Goal: Communication & Community: Answer question/provide support

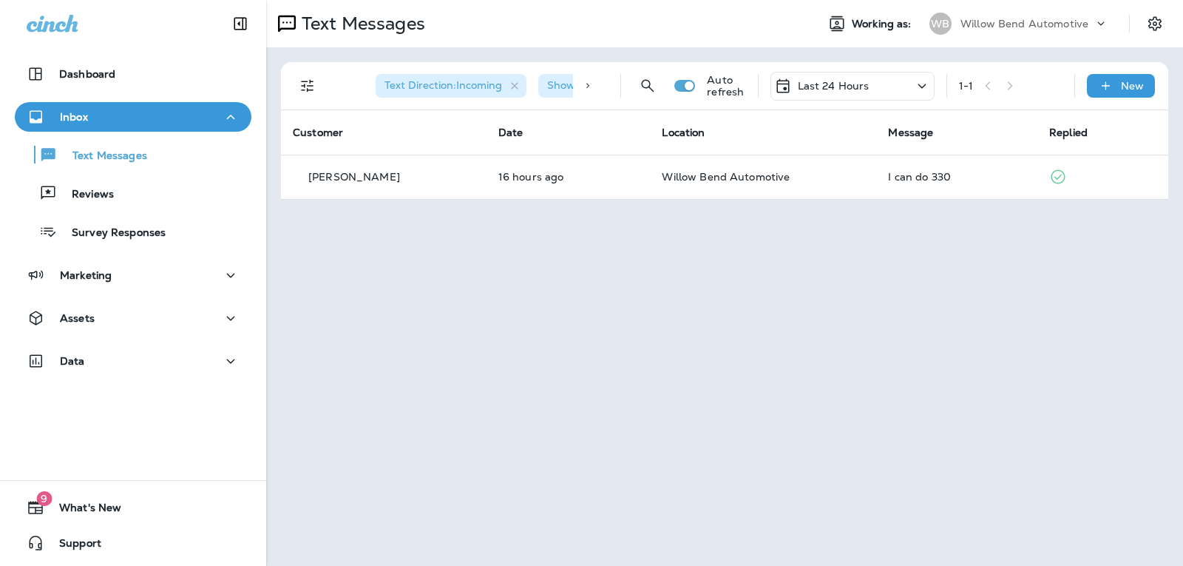
click at [871, 87] on div "Last 24 Hours" at bounding box center [853, 86] width 164 height 29
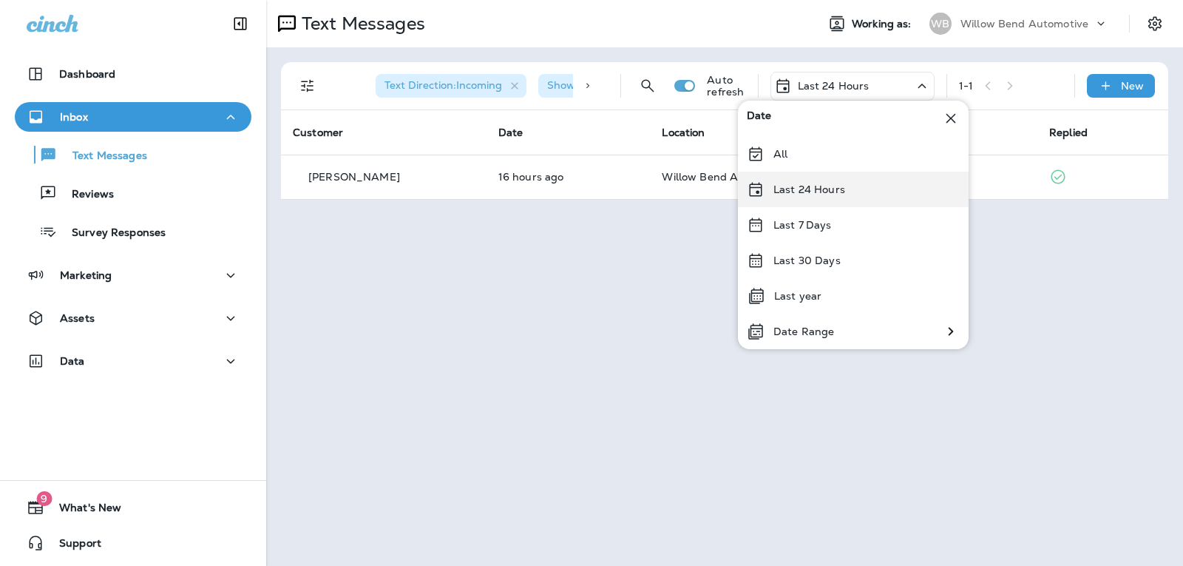
click at [845, 195] on div "Last 24 Hours" at bounding box center [853, 190] width 231 height 36
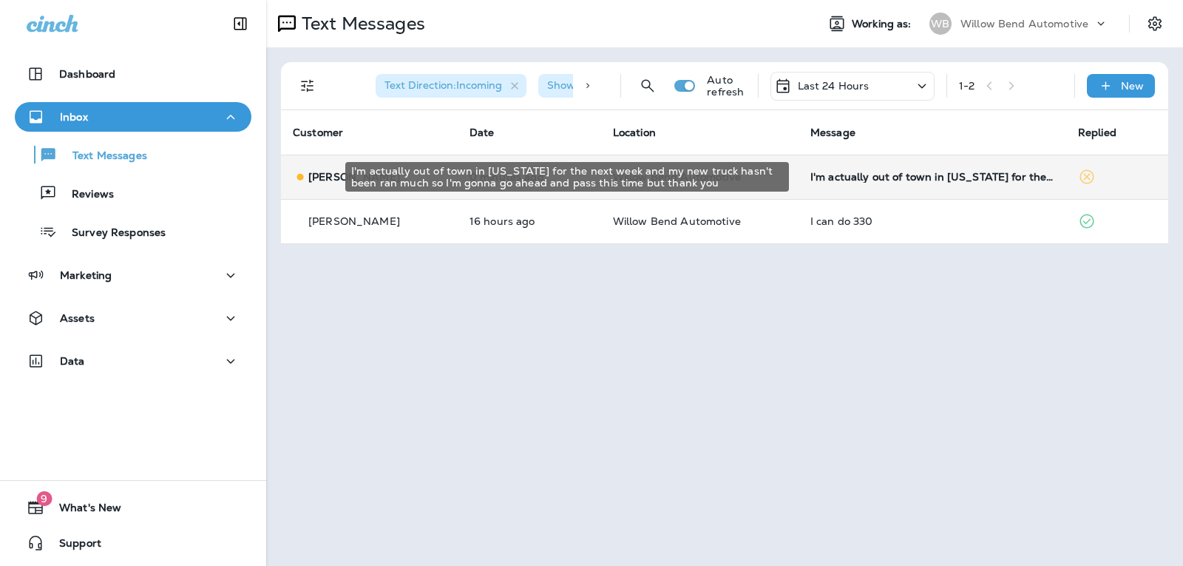
click at [983, 180] on div "I'm actually out of town in [US_STATE] for the next week and my new truck hasn'…" at bounding box center [933, 177] width 244 height 12
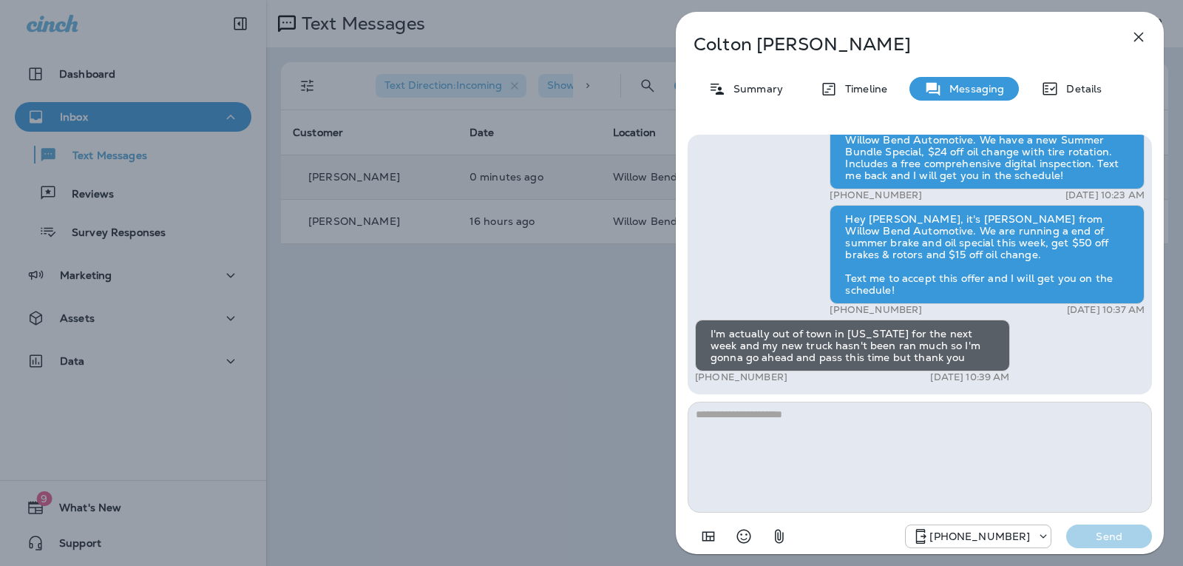
click at [755, 417] on textarea at bounding box center [920, 457] width 464 height 111
type textarea "*"
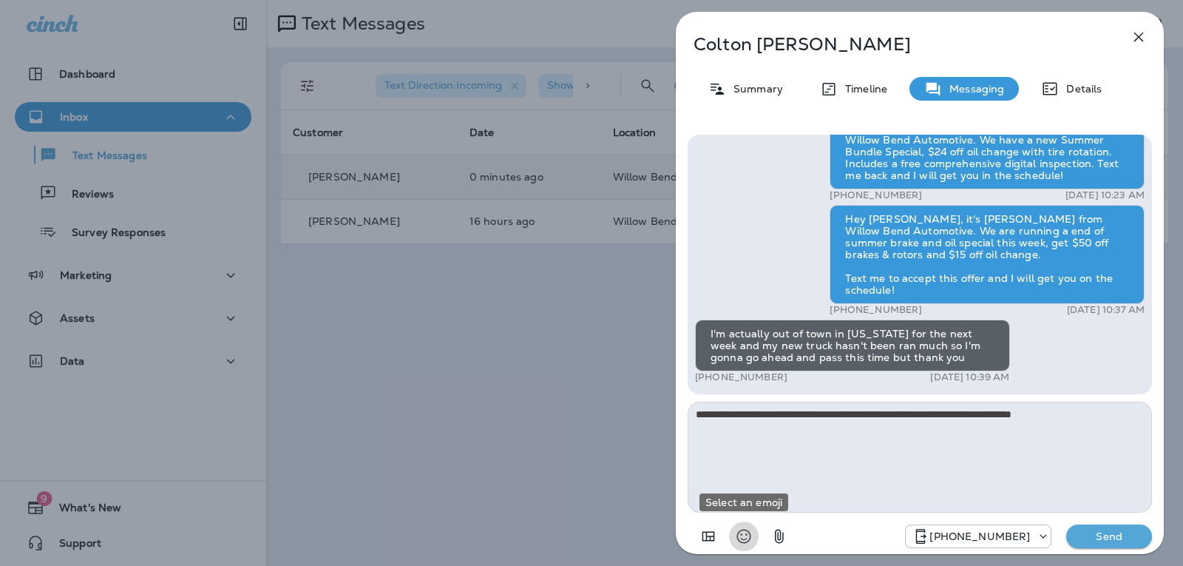
click at [733, 534] on button "Select an emoji" at bounding box center [744, 536] width 30 height 30
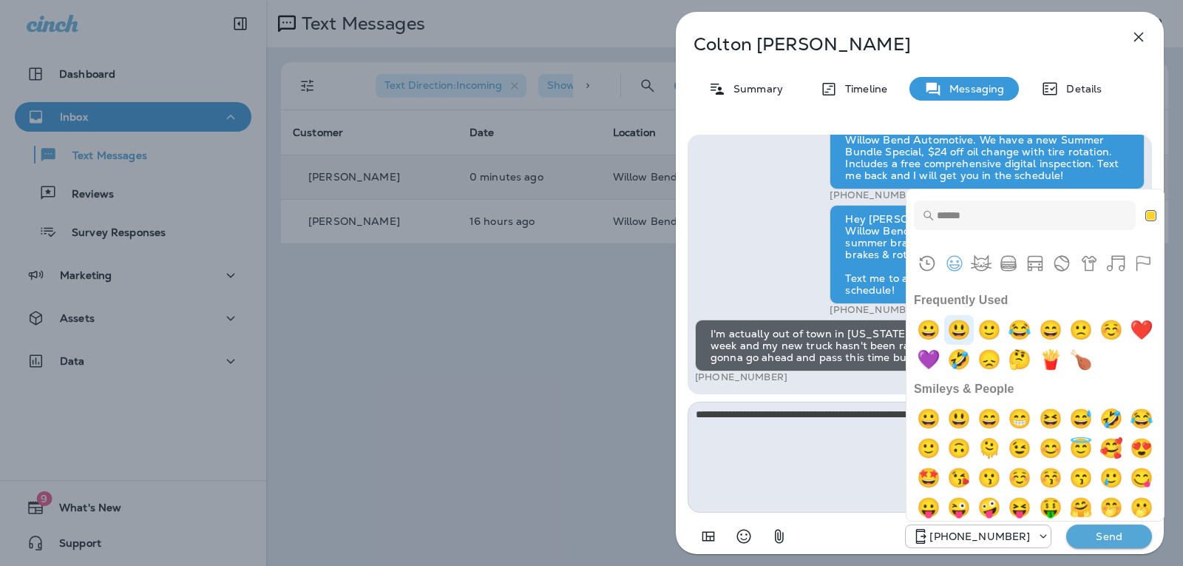
click at [956, 331] on img "smiley" at bounding box center [959, 330] width 30 height 30
type textarea "**********"
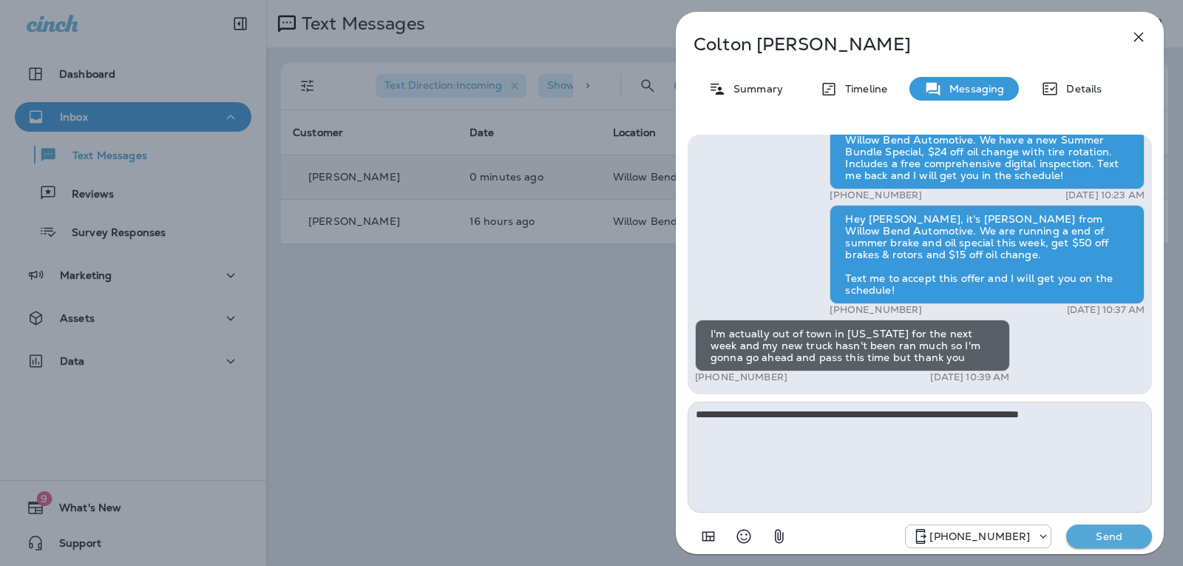
click at [1114, 537] on p "Send" at bounding box center [1109, 536] width 62 height 13
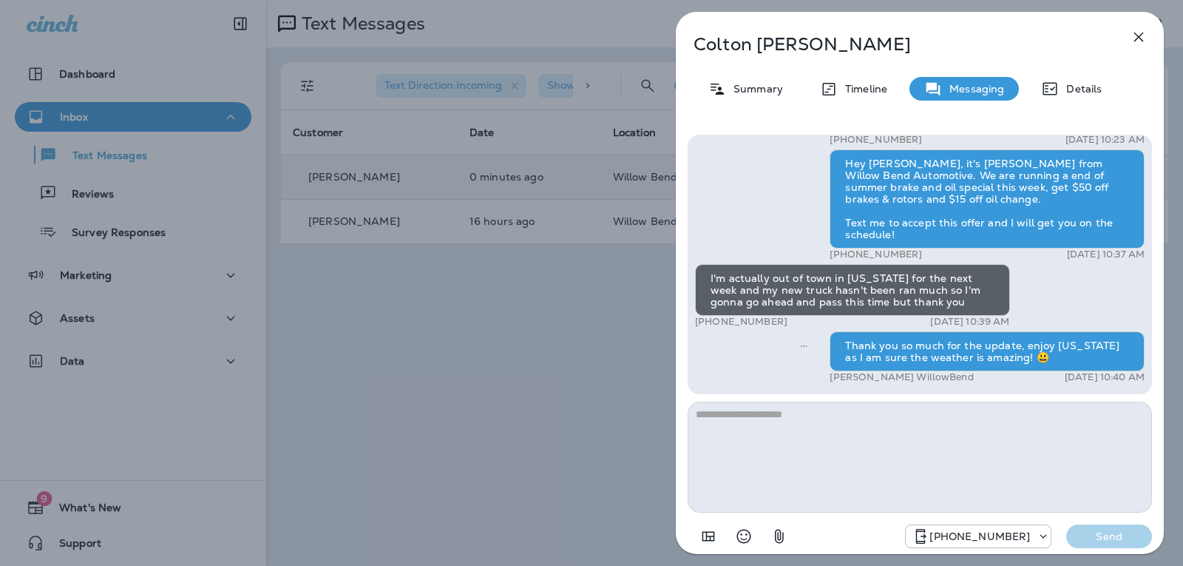
click at [1144, 41] on icon "button" at bounding box center [1139, 37] width 18 height 18
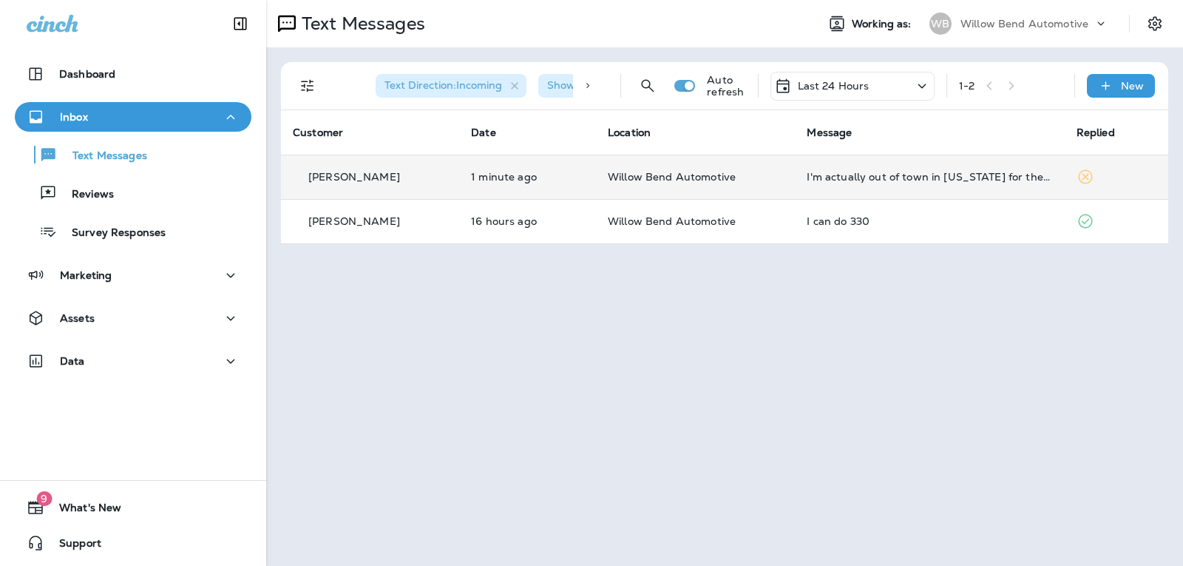
click at [878, 92] on div "Last 24 Hours" at bounding box center [853, 86] width 164 height 29
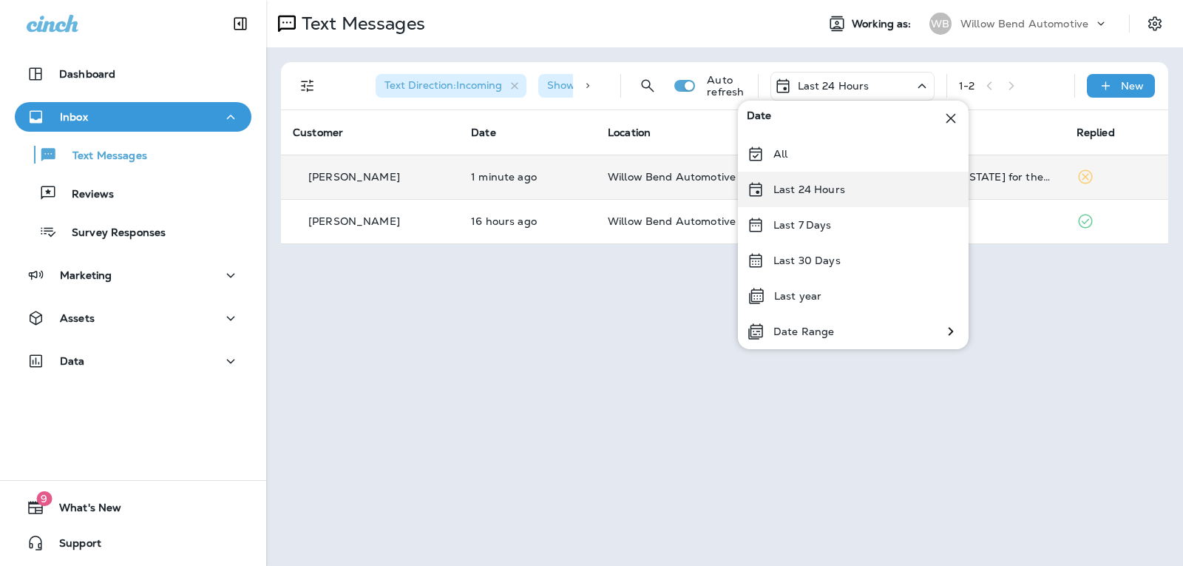
click at [862, 192] on div "Last 24 Hours" at bounding box center [853, 190] width 231 height 36
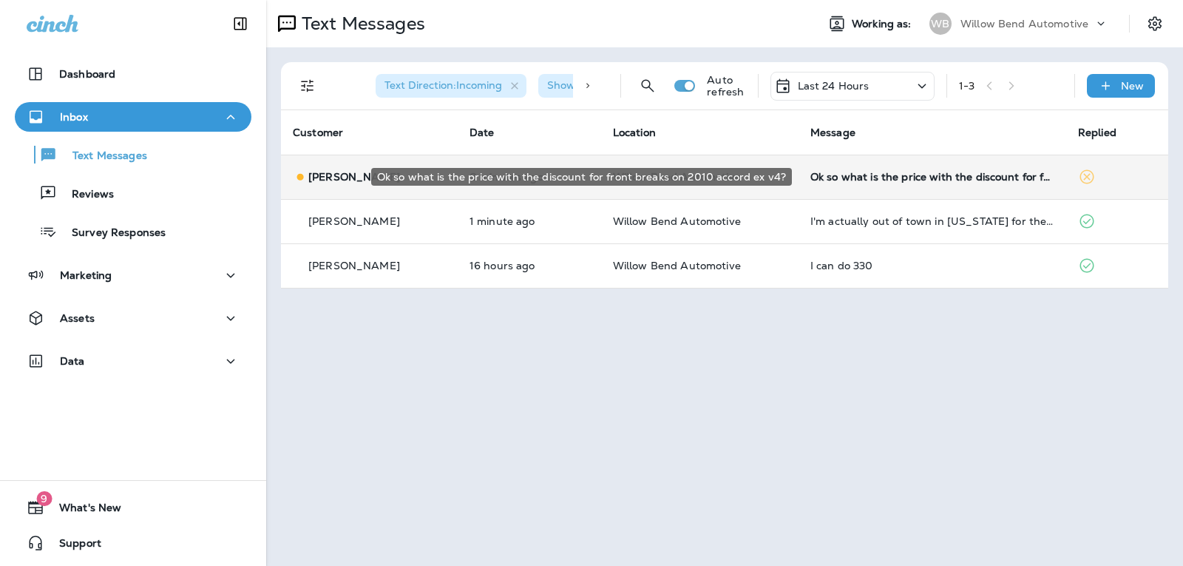
click at [961, 175] on div "Ok so what is the price with the discount for front breaks on 2010 accord ex v4?" at bounding box center [933, 177] width 244 height 12
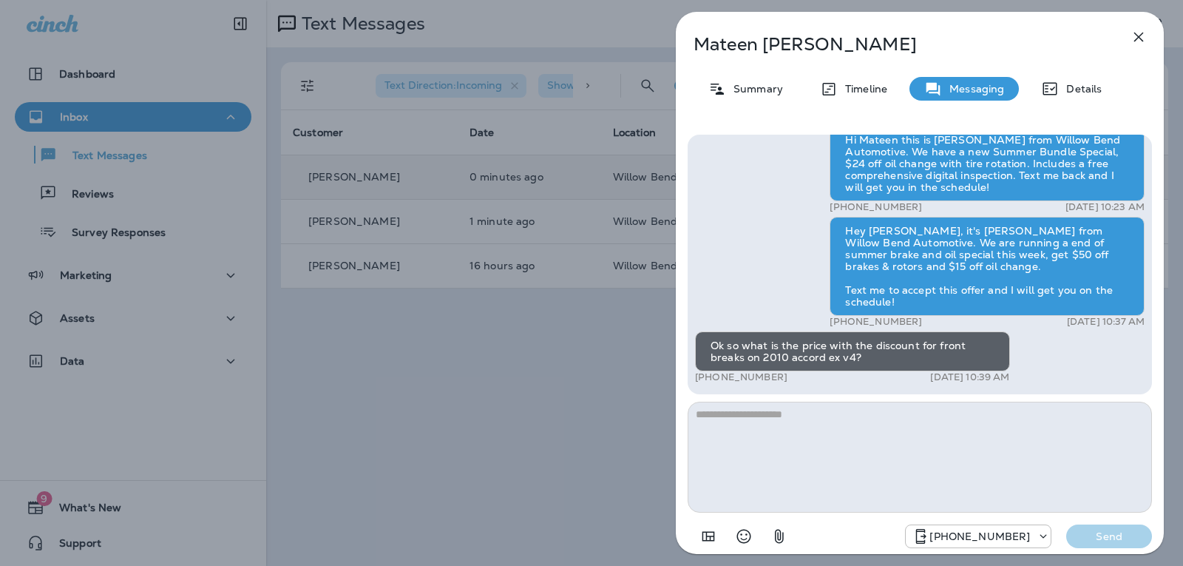
click at [853, 423] on textarea at bounding box center [920, 457] width 464 height 111
click at [781, 413] on textarea at bounding box center [920, 457] width 464 height 111
click at [1143, 38] on icon "button" at bounding box center [1139, 37] width 18 height 18
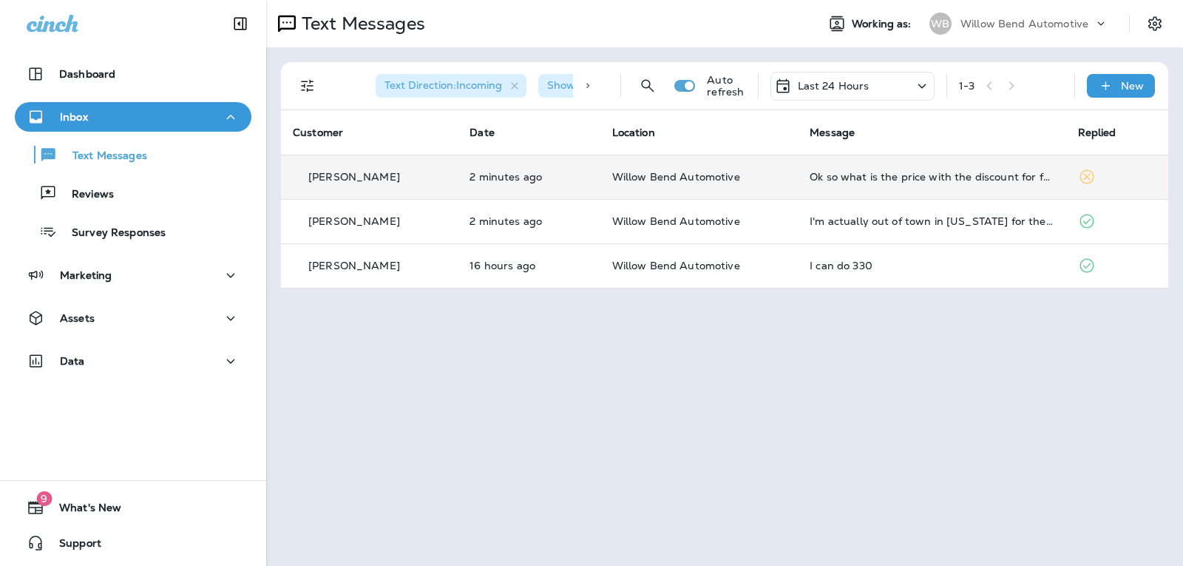
click at [828, 78] on div "Last 24 Hours" at bounding box center [821, 86] width 95 height 18
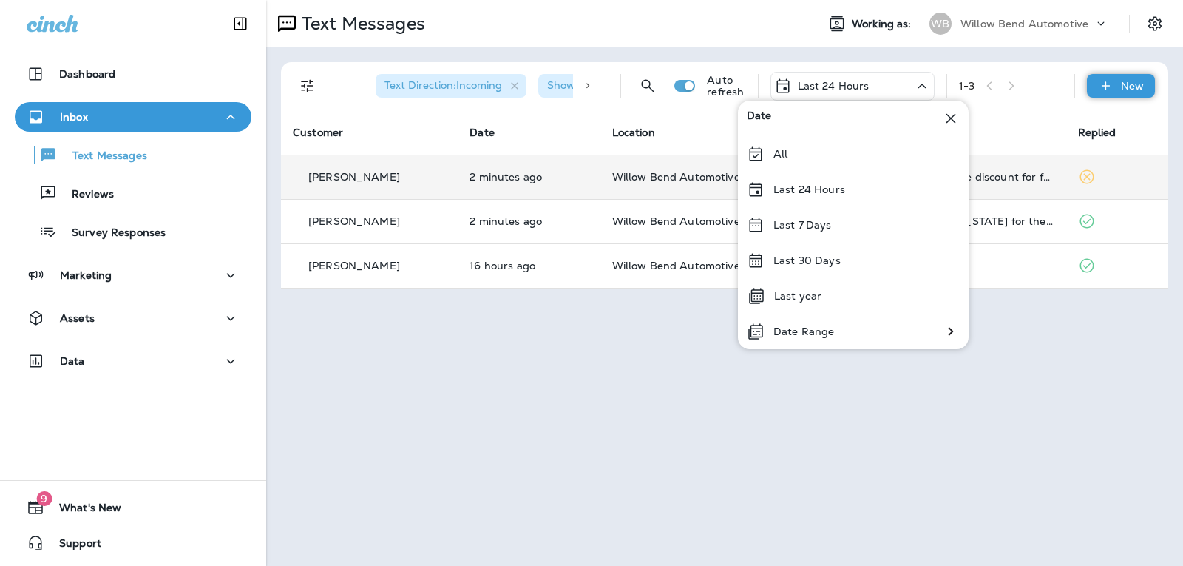
click at [1107, 76] on div "New" at bounding box center [1121, 86] width 68 height 24
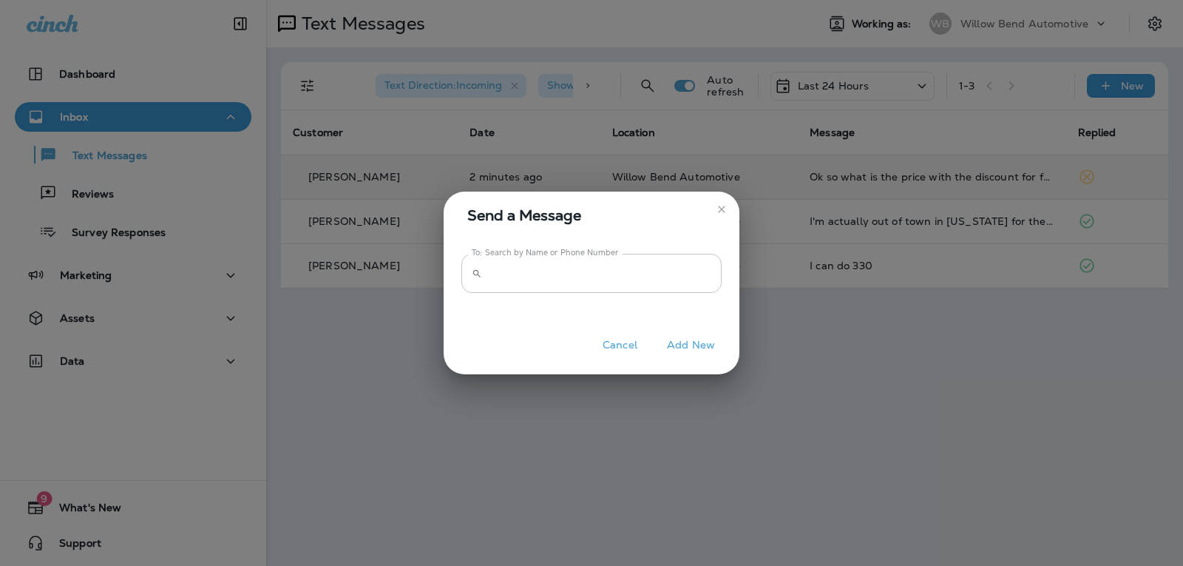
click at [555, 274] on input "To: Search by Name or Phone Number" at bounding box center [605, 273] width 234 height 39
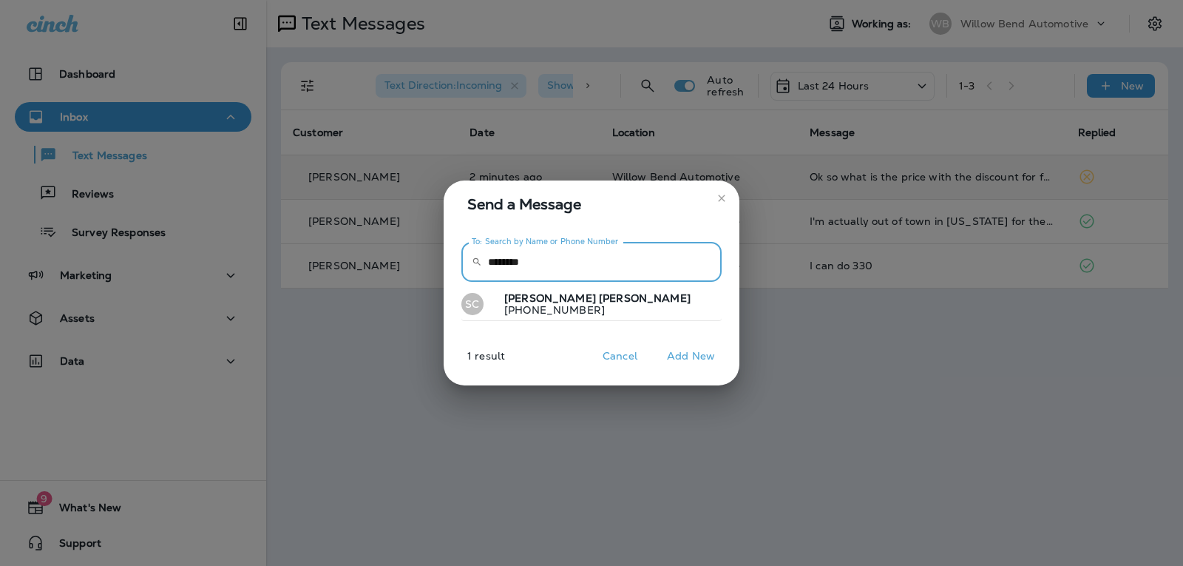
type input "********"
click at [604, 301] on button "SC [PERSON_NAME] [PHONE_NUMBER]" at bounding box center [592, 305] width 260 height 34
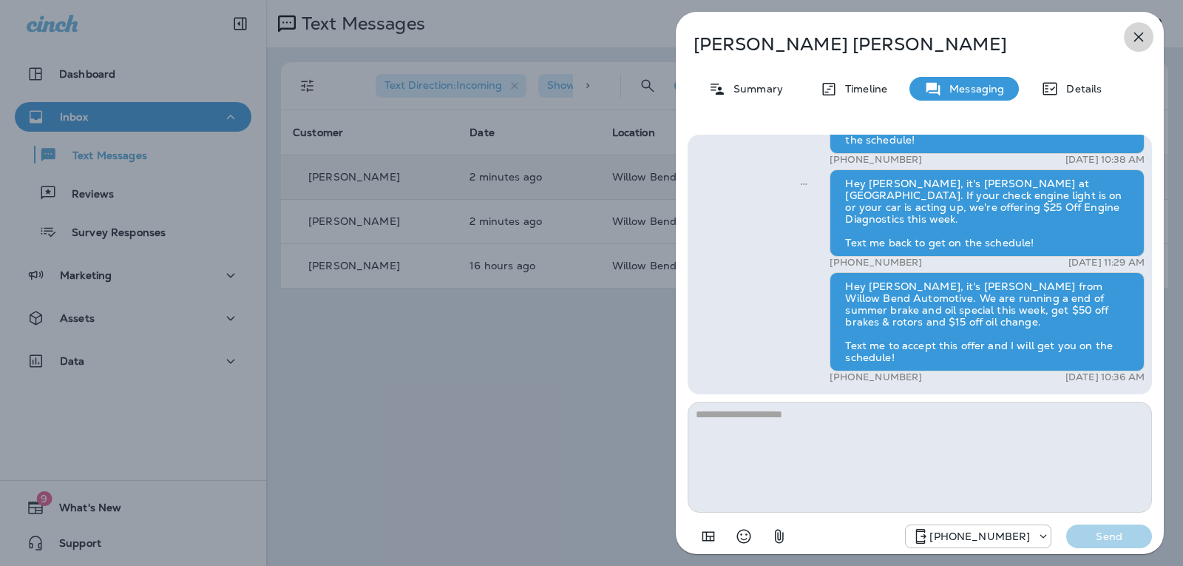
click at [1139, 36] on icon "button" at bounding box center [1140, 38] width 10 height 10
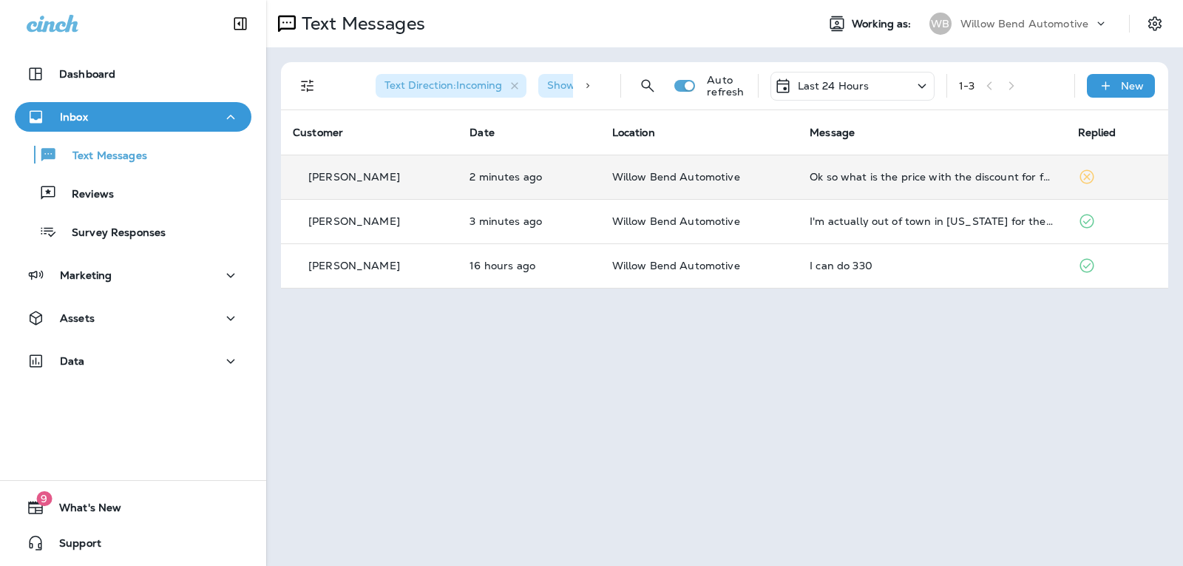
click at [930, 182] on div "Ok so what is the price with the discount for front breaks on 2010 accord ex v4?" at bounding box center [932, 177] width 244 height 12
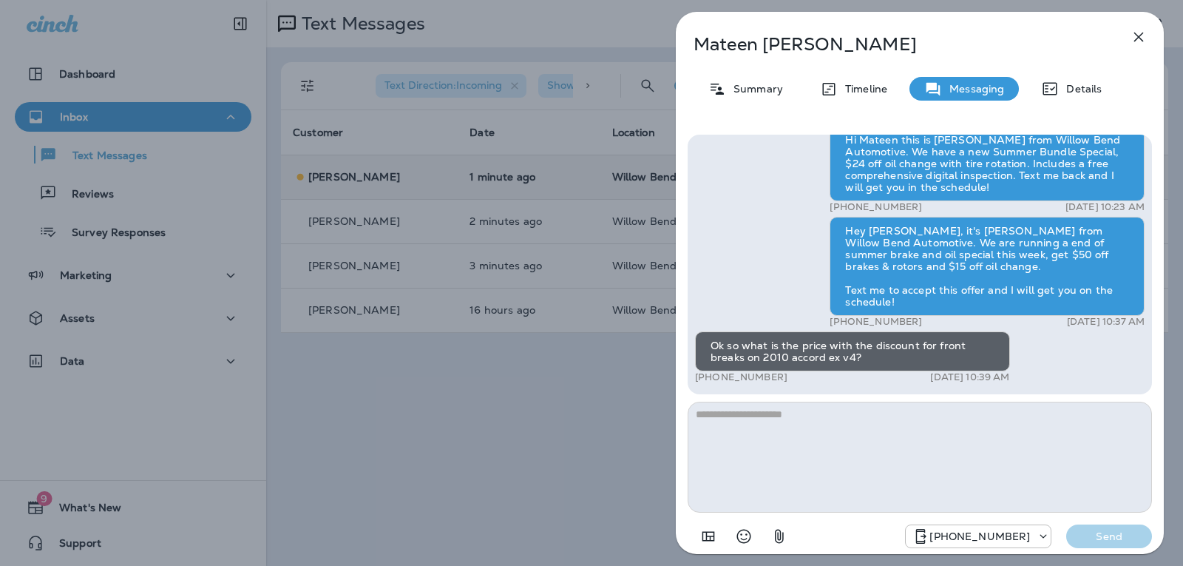
click at [778, 419] on textarea at bounding box center [920, 457] width 464 height 111
type textarea "*"
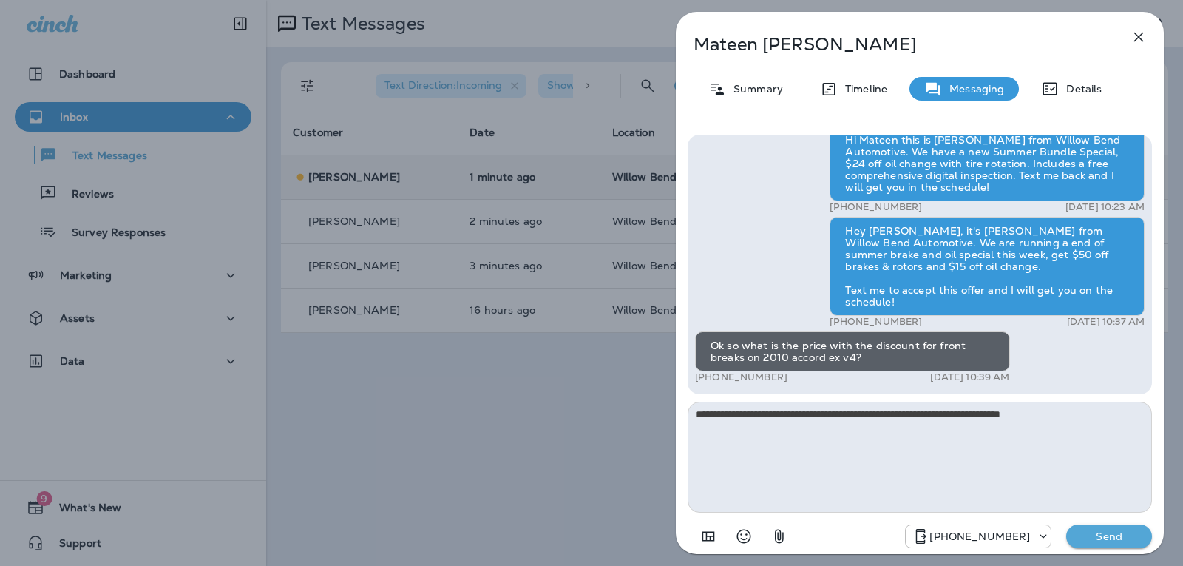
type textarea "**********"
click at [1086, 538] on p "Send" at bounding box center [1109, 536] width 62 height 13
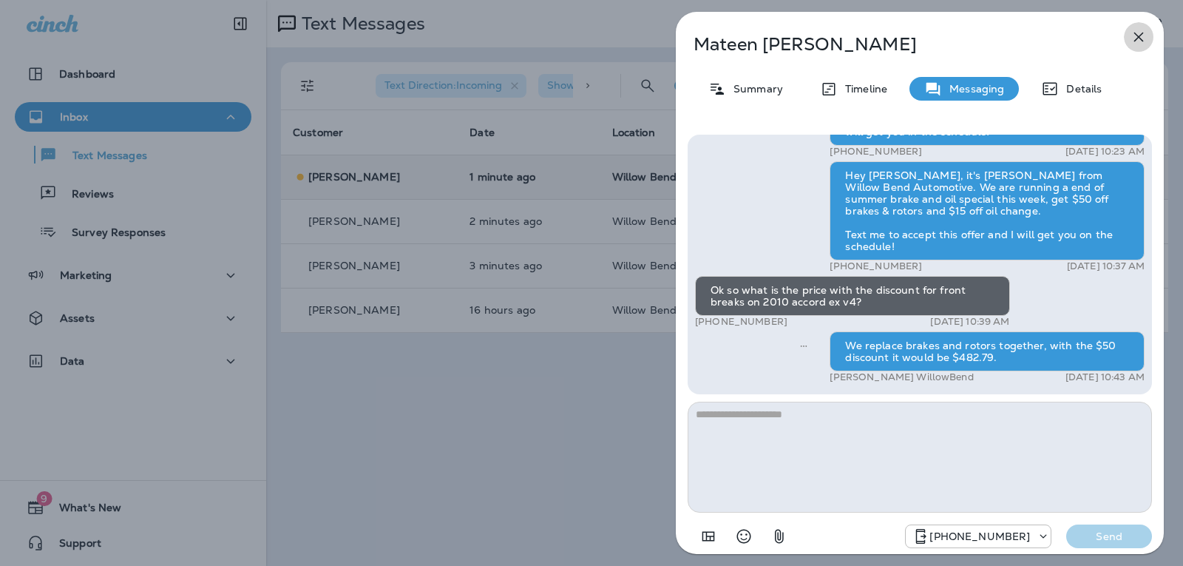
click at [1138, 34] on icon "button" at bounding box center [1139, 37] width 18 height 18
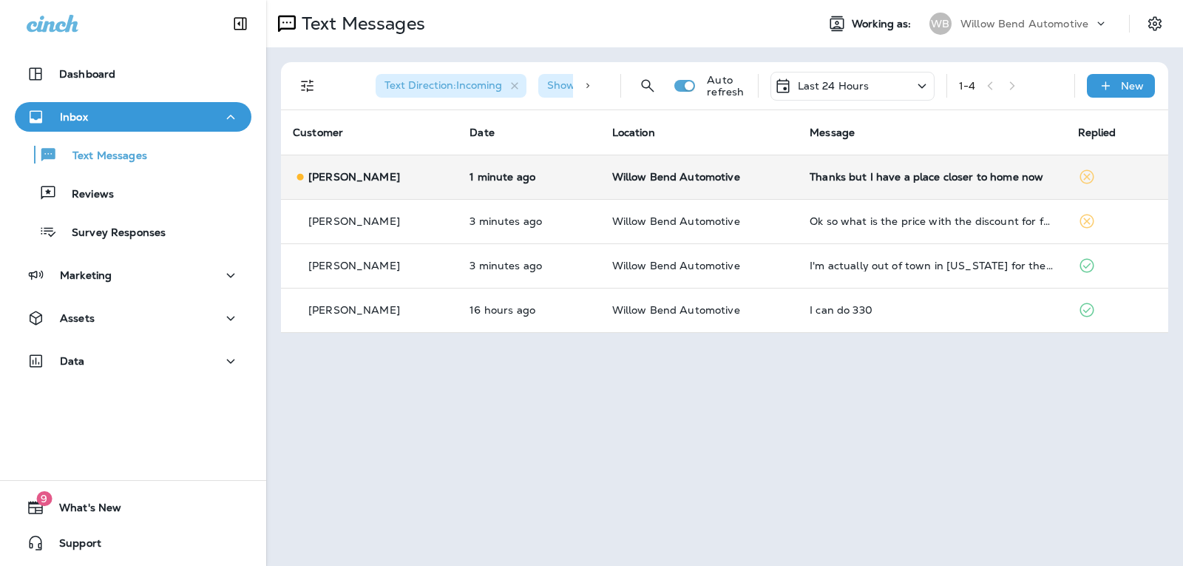
click at [974, 175] on div "Thanks but I have a place closer to home now" at bounding box center [932, 177] width 244 height 12
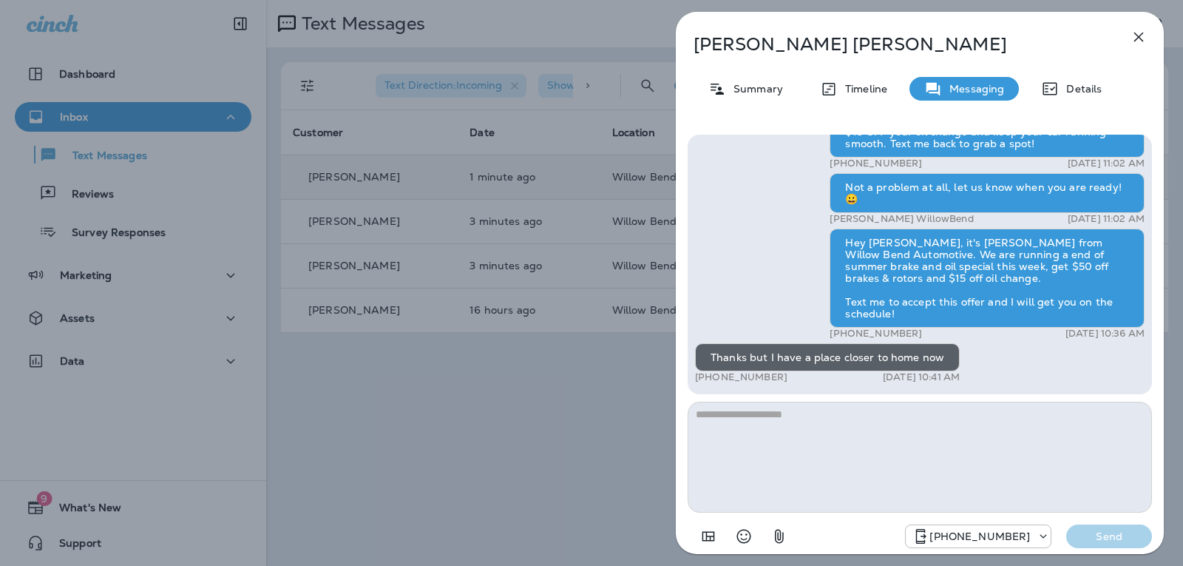
click at [730, 426] on textarea at bounding box center [920, 457] width 464 height 111
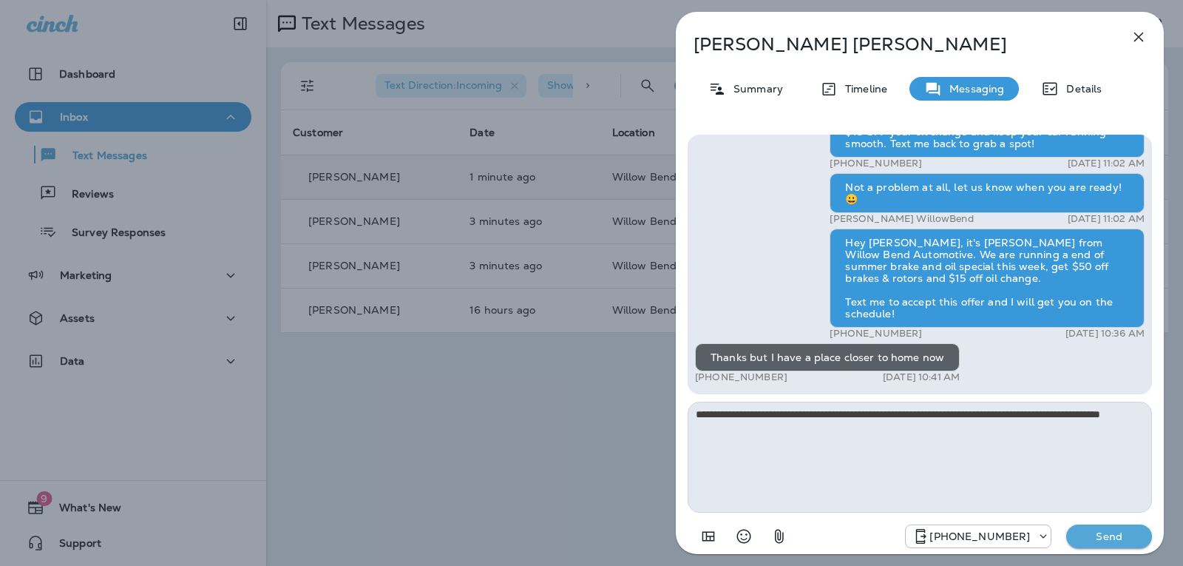
click at [745, 534] on icon "Select an emoji" at bounding box center [744, 536] width 18 height 18
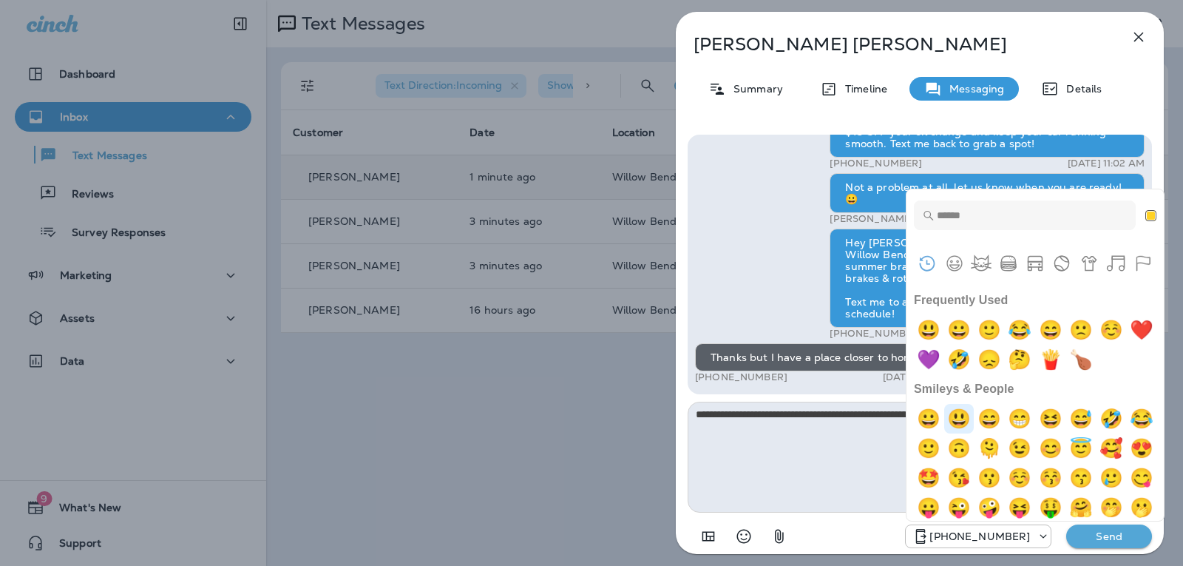
click at [969, 417] on img "smiley" at bounding box center [959, 419] width 30 height 30
type textarea "**********"
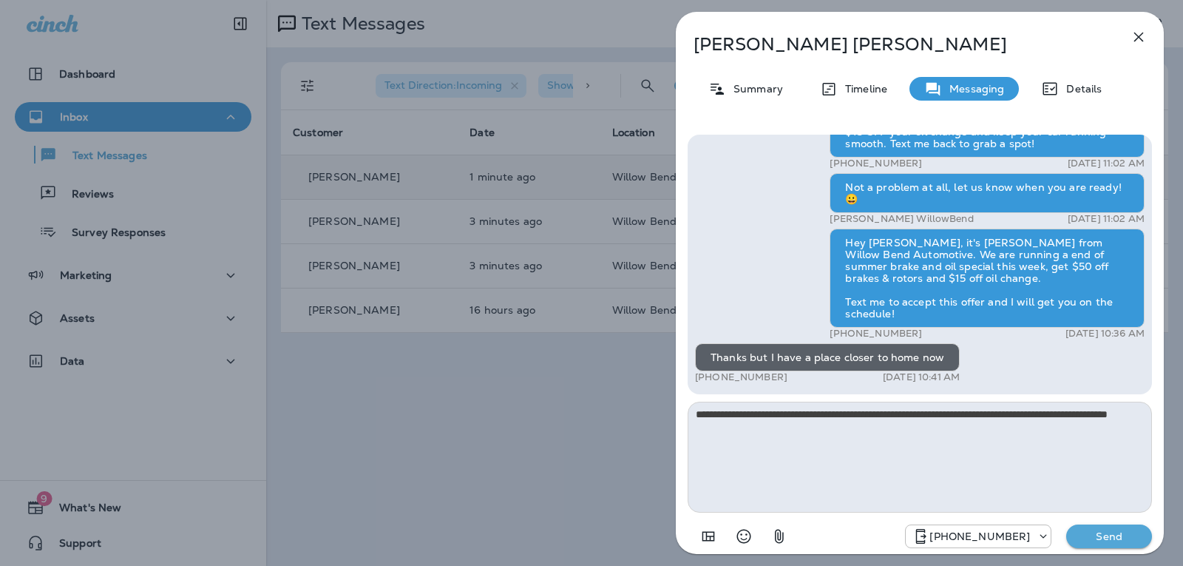
click at [1108, 538] on p "Send" at bounding box center [1109, 536] width 62 height 13
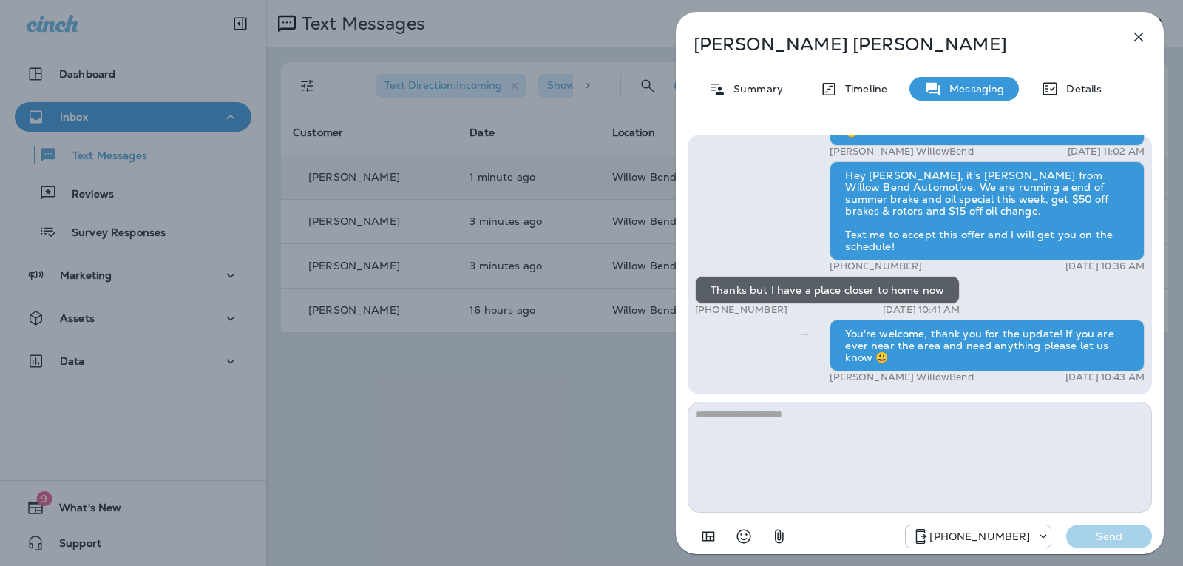
click at [1141, 31] on icon "button" at bounding box center [1139, 37] width 18 height 18
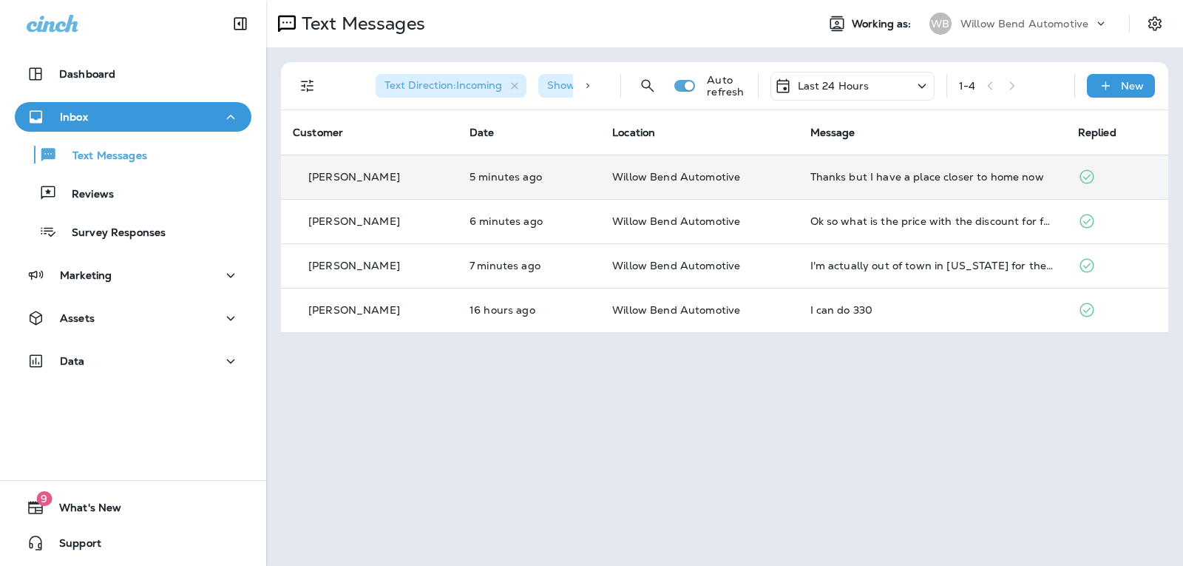
click at [862, 61] on div "Text Direction : Incoming Show Start/Stop/Unsubscribe : true Auto refresh Last …" at bounding box center [724, 197] width 917 height 300
click at [862, 82] on p "Last 24 Hours" at bounding box center [834, 86] width 72 height 12
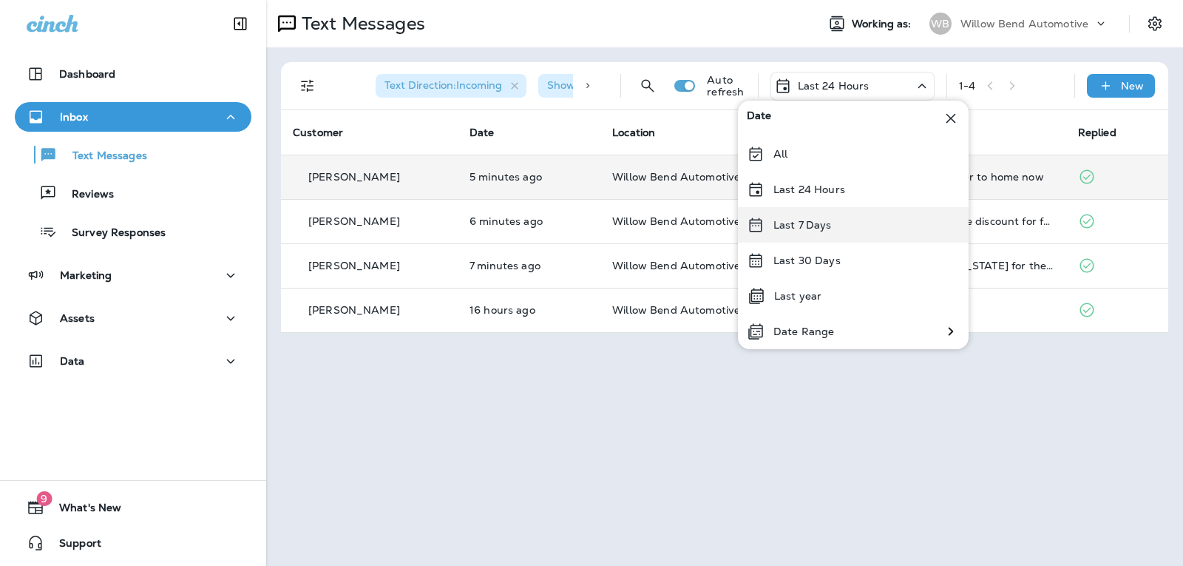
click at [840, 223] on div "Last 7 Days" at bounding box center [853, 225] width 231 height 36
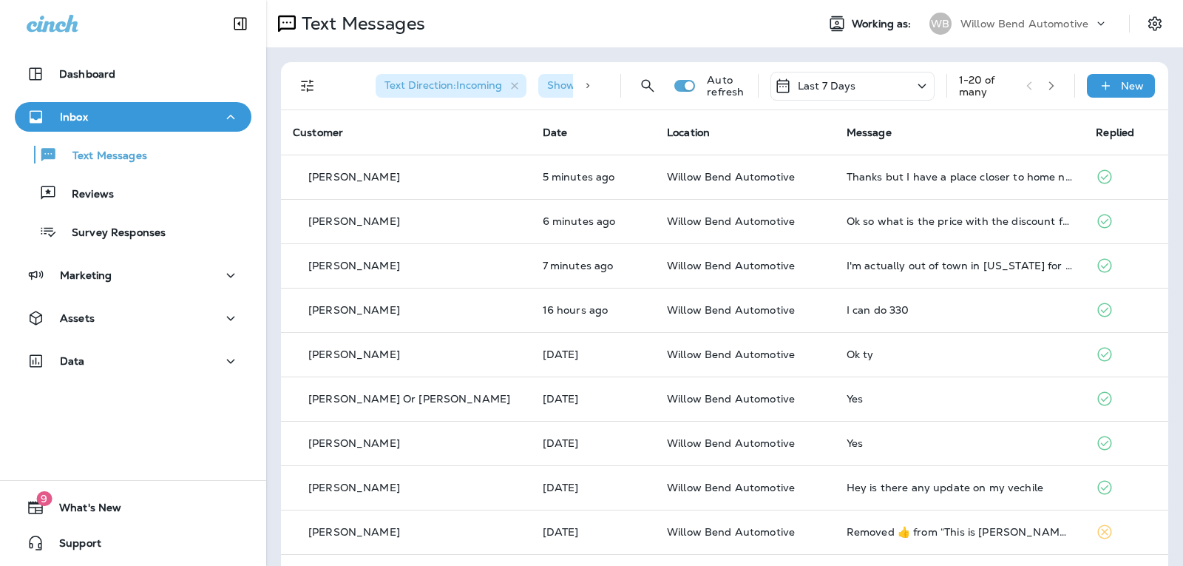
click at [823, 83] on p "Last 7 Days" at bounding box center [827, 86] width 58 height 12
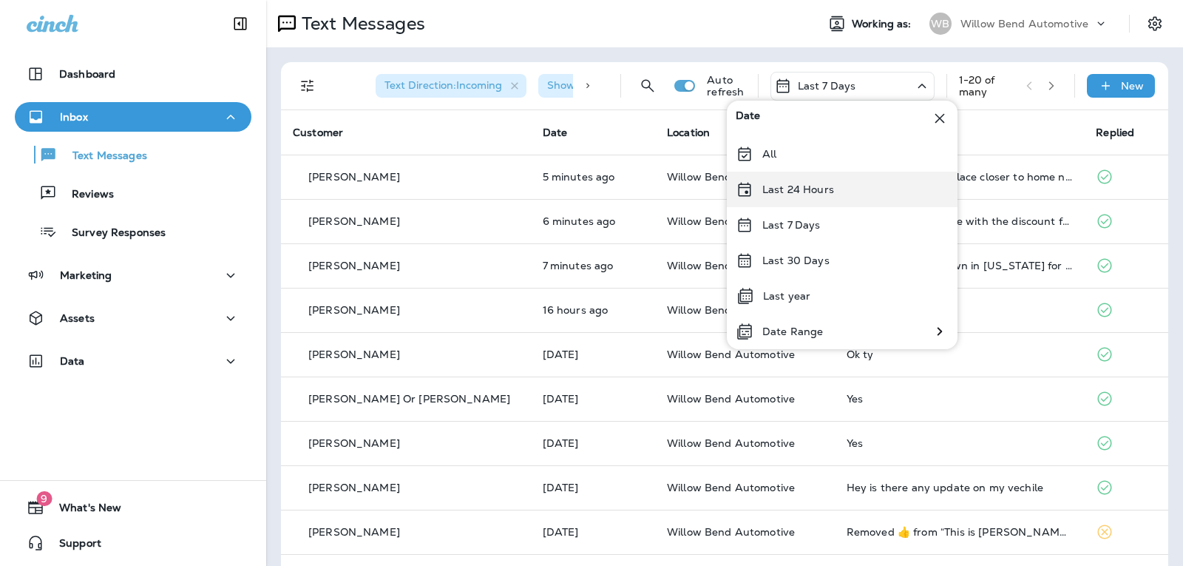
click at [797, 180] on div "Last 24 Hours" at bounding box center [842, 190] width 231 height 36
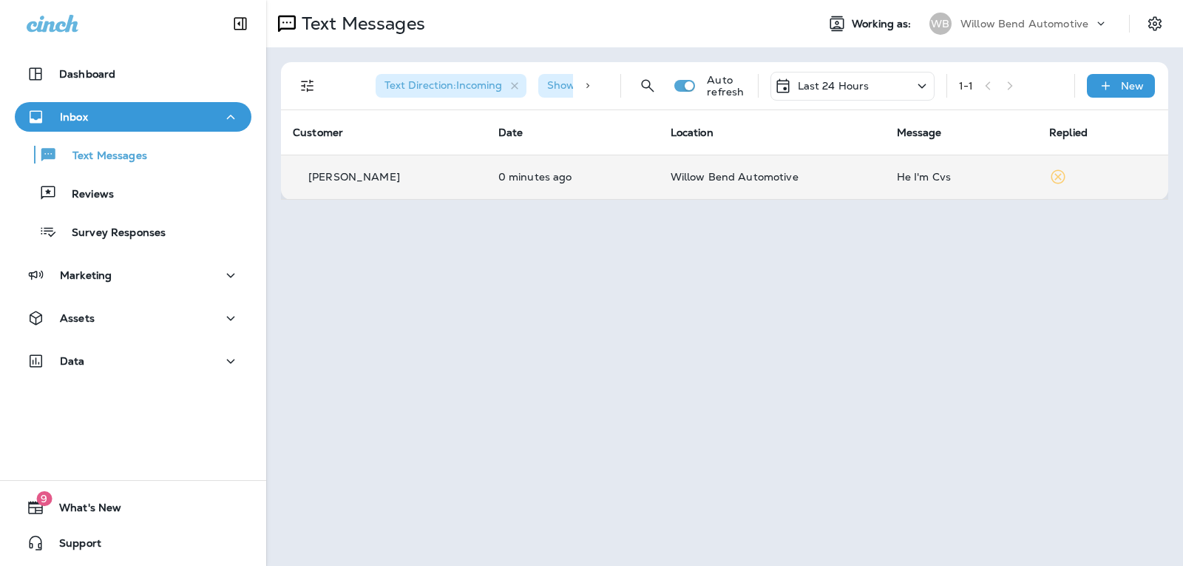
click at [972, 160] on td "He I'm Cvs" at bounding box center [961, 177] width 152 height 44
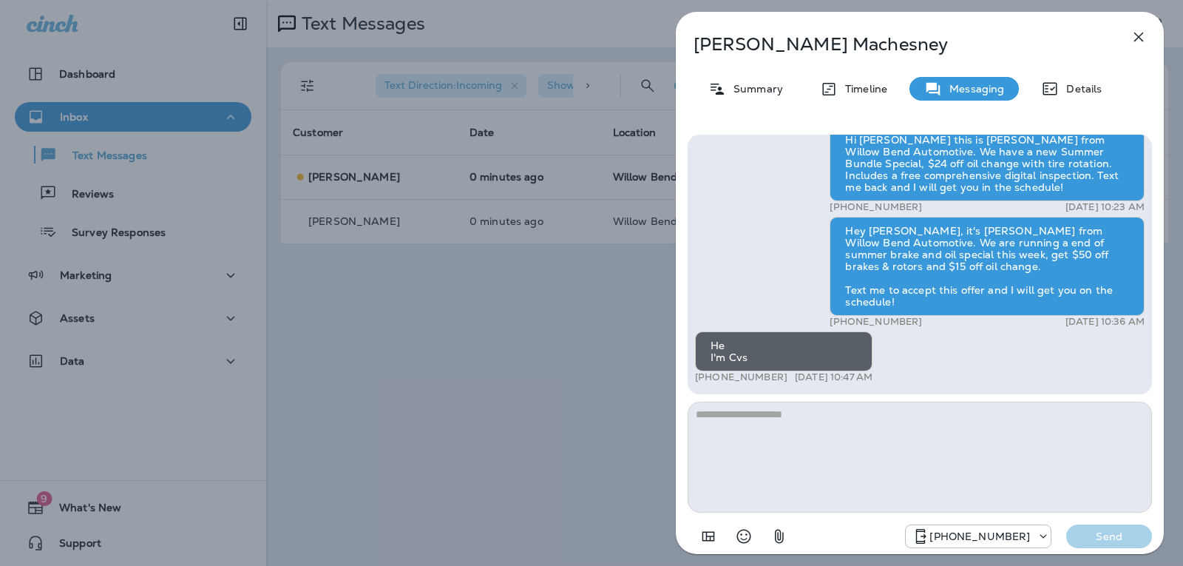
click at [753, 410] on textarea at bounding box center [920, 457] width 464 height 111
type textarea "**********"
click at [1109, 537] on p "Send" at bounding box center [1109, 536] width 62 height 13
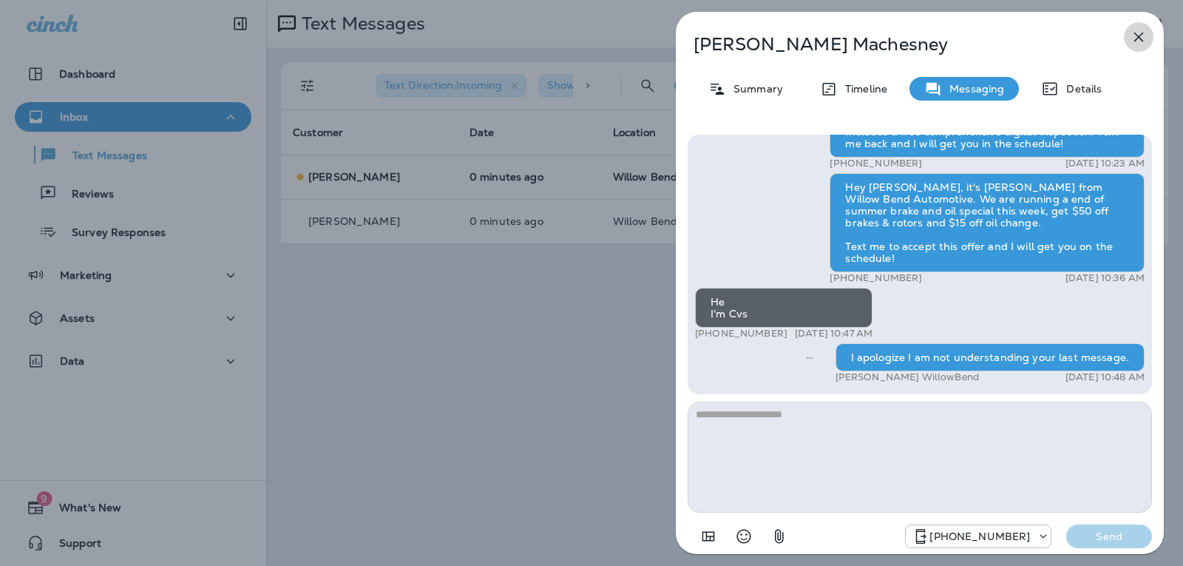
click at [1150, 38] on button "button" at bounding box center [1139, 37] width 30 height 30
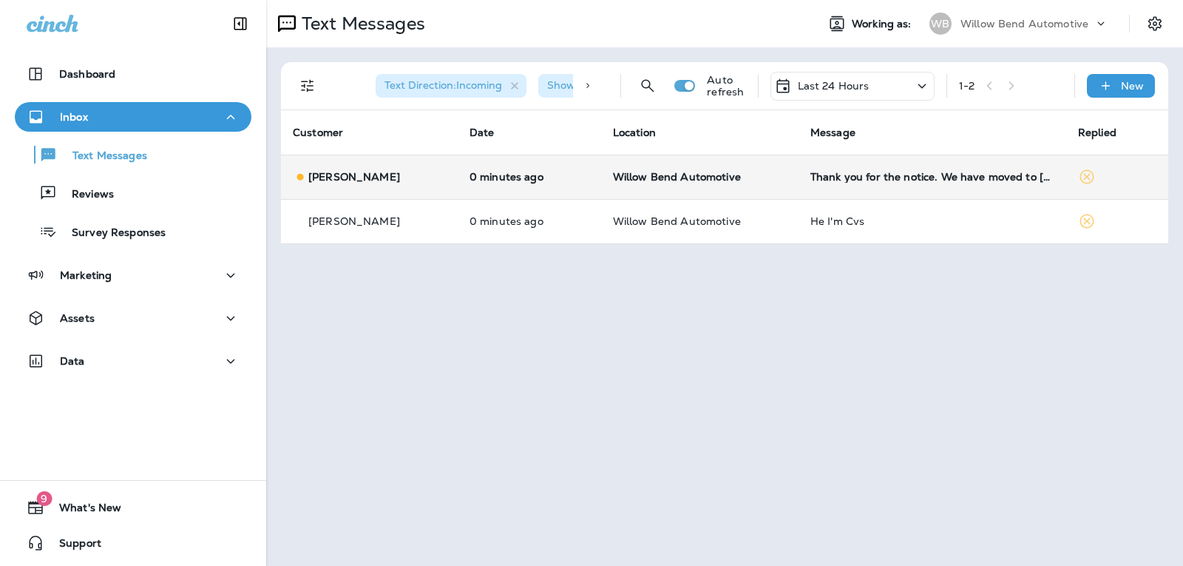
click at [726, 179] on span "Willow Bend Automotive" at bounding box center [677, 176] width 128 height 13
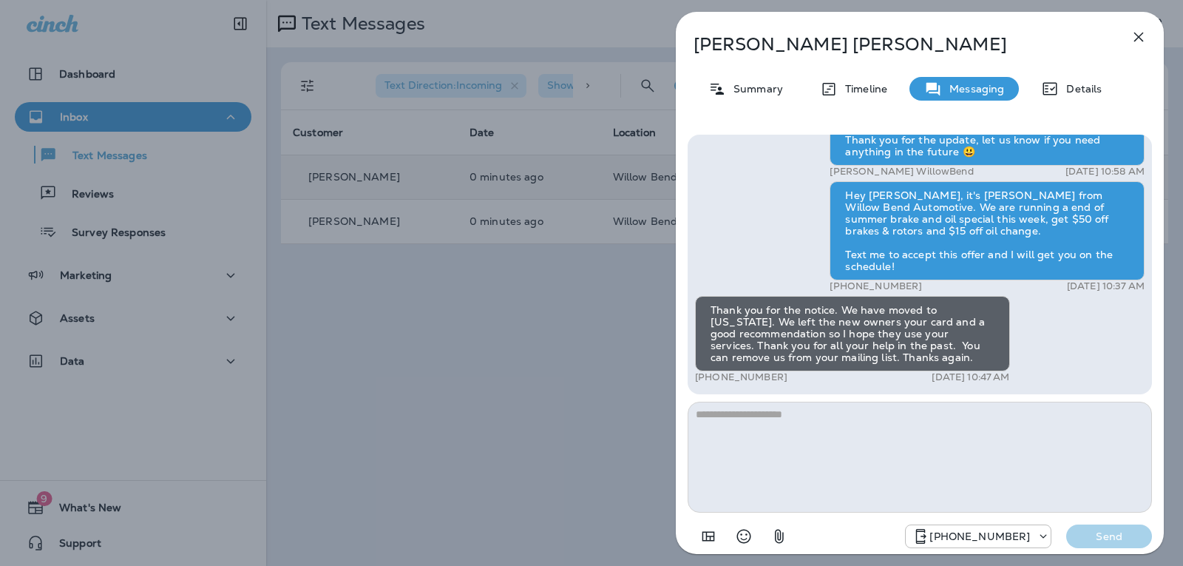
click at [746, 419] on textarea at bounding box center [920, 457] width 464 height 111
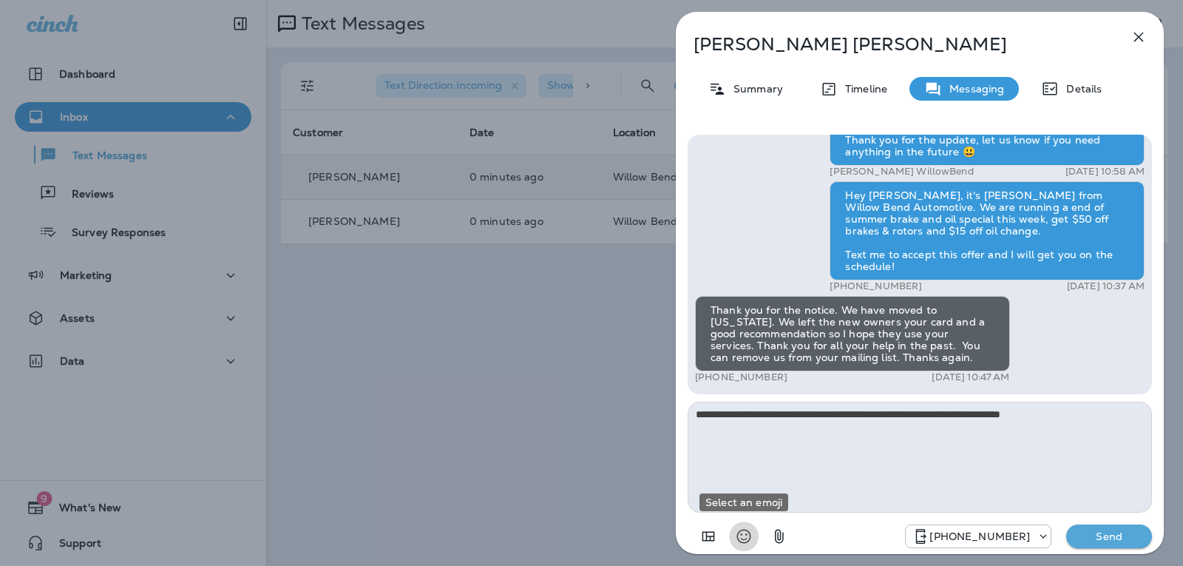
click at [748, 542] on icon "Select an emoji" at bounding box center [744, 537] width 14 height 14
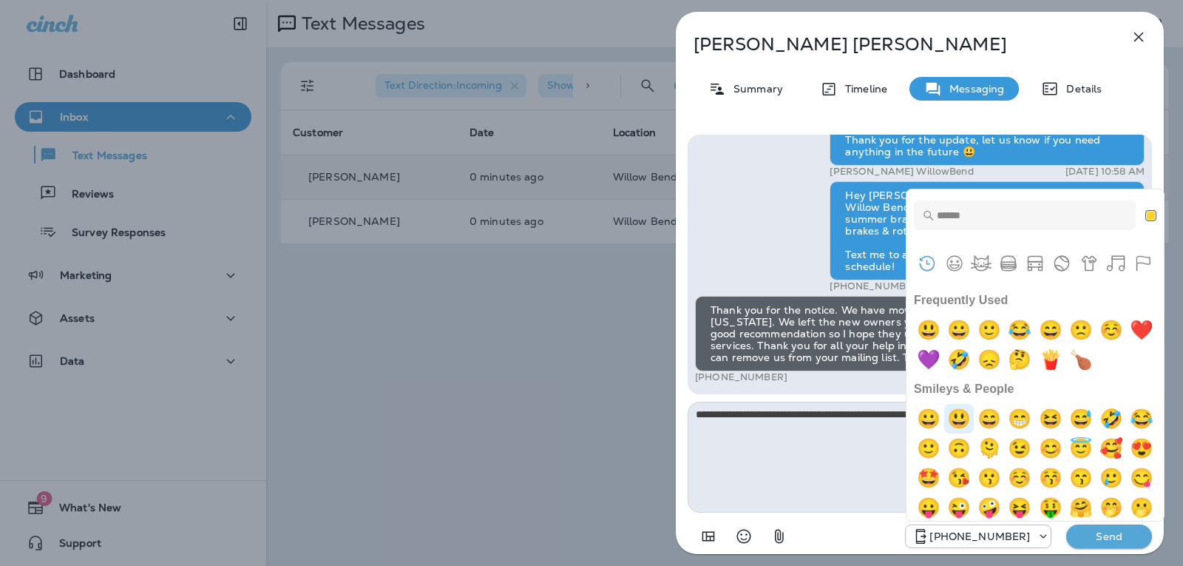
click at [961, 417] on img "smiley" at bounding box center [959, 419] width 30 height 30
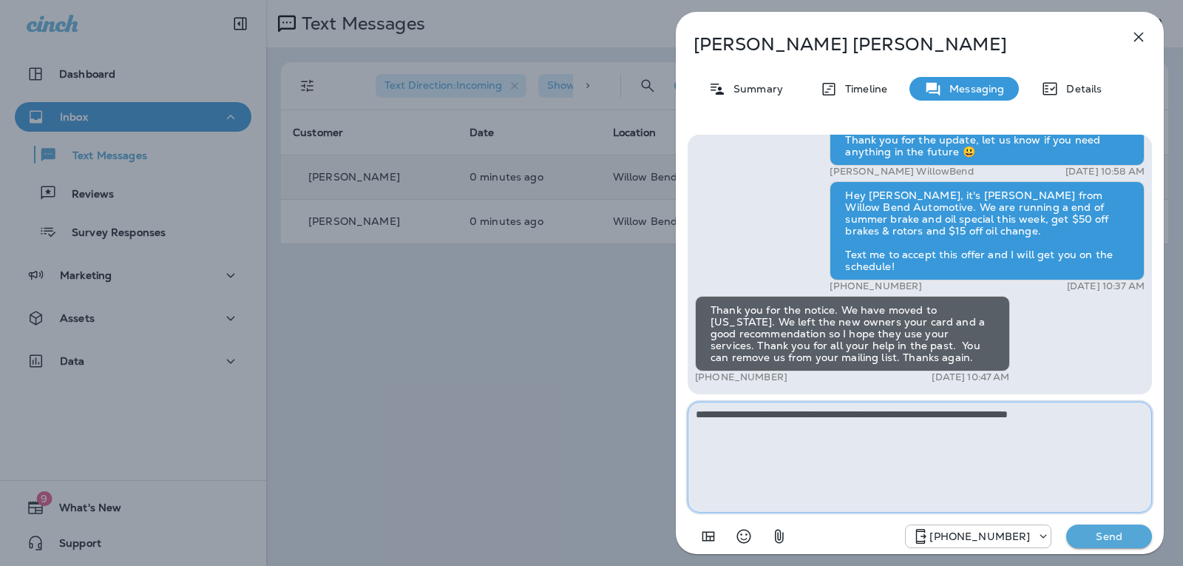
click at [1119, 419] on textarea "**********" at bounding box center [920, 457] width 464 height 111
type textarea "**********"
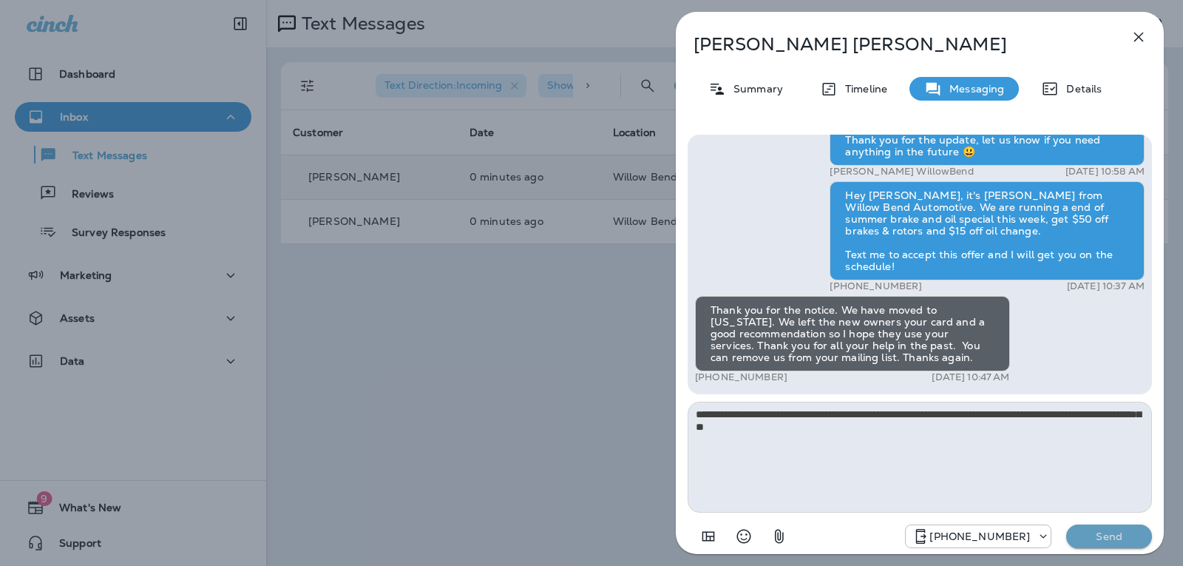
click at [1119, 541] on p "Send" at bounding box center [1109, 536] width 62 height 13
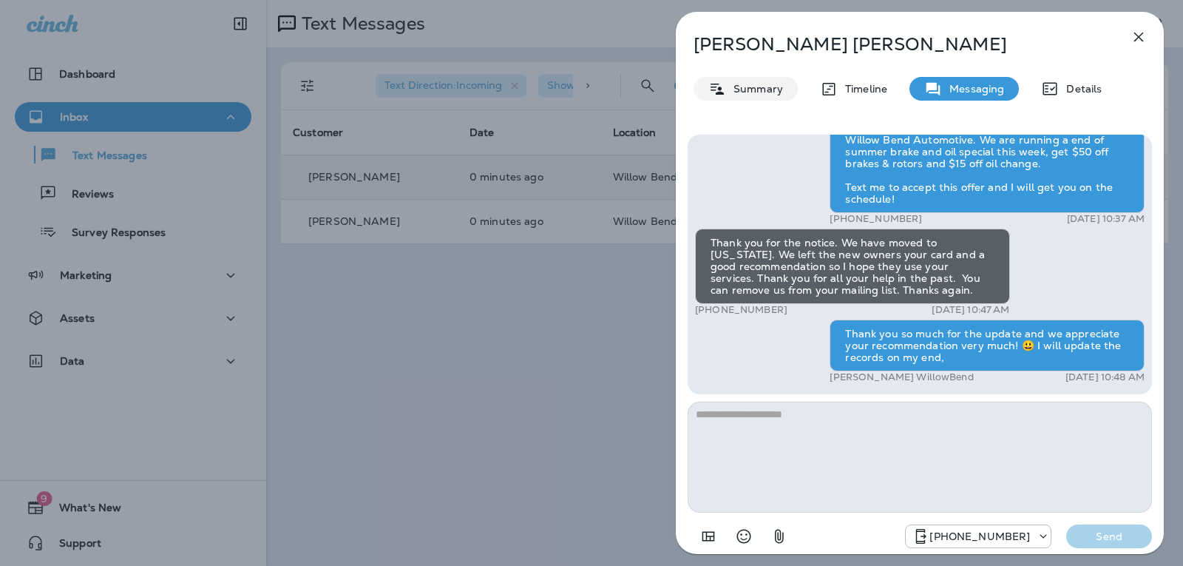
click at [773, 81] on div "Summary" at bounding box center [746, 89] width 104 height 24
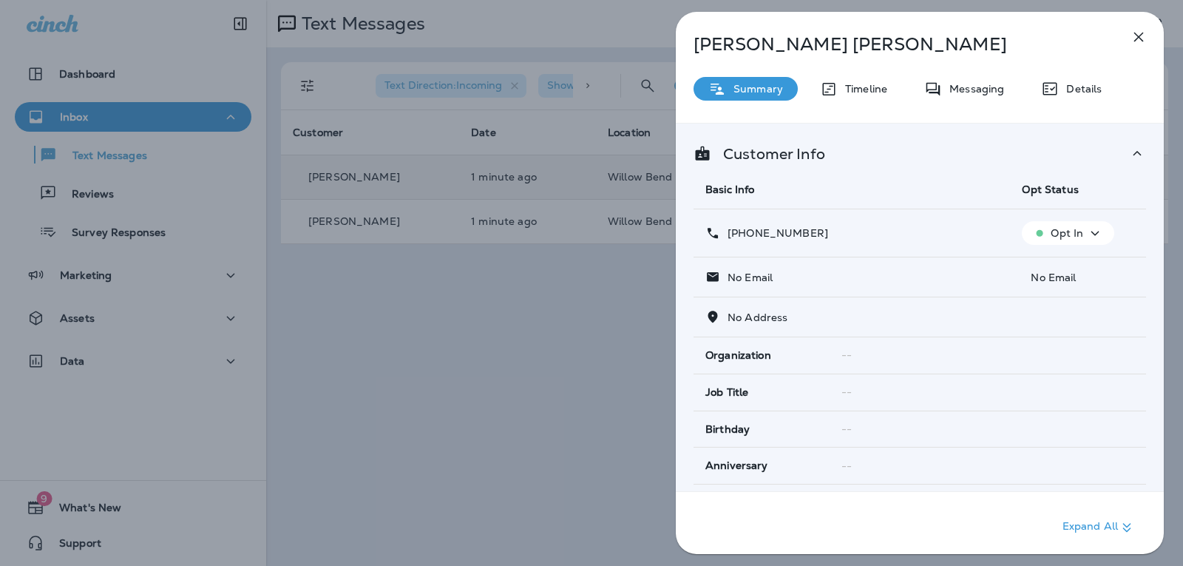
click at [1065, 229] on p "Opt In" at bounding box center [1067, 233] width 33 height 12
click at [1066, 263] on p "Opt out" at bounding box center [1059, 269] width 40 height 12
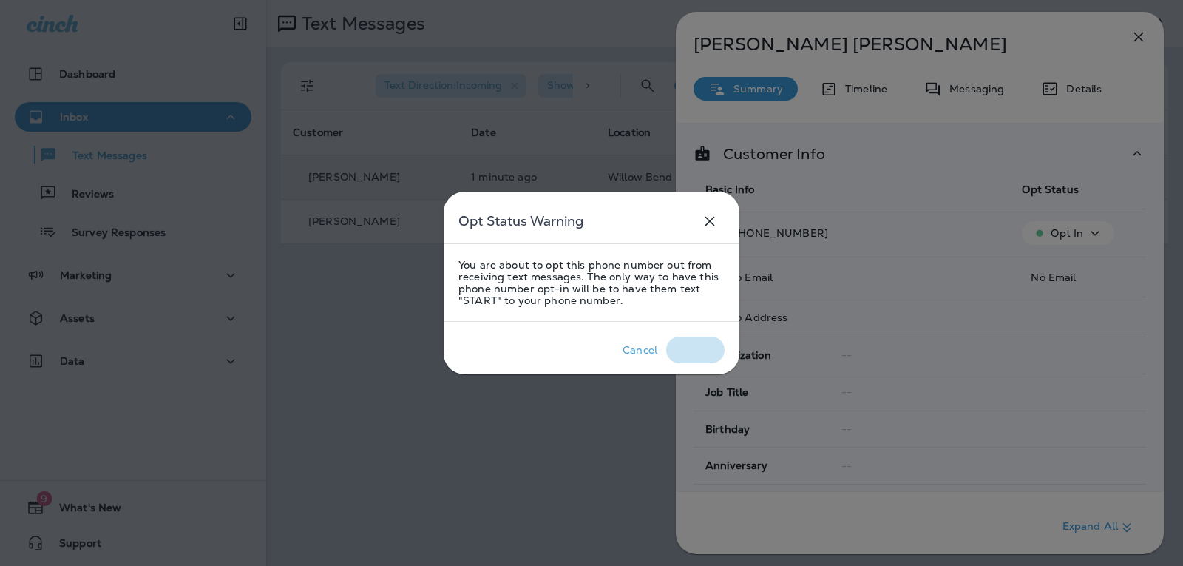
drag, startPoint x: 686, startPoint y: 359, endPoint x: 695, endPoint y: 359, distance: 8.9
click at [687, 359] on button "Confirm" at bounding box center [695, 350] width 58 height 27
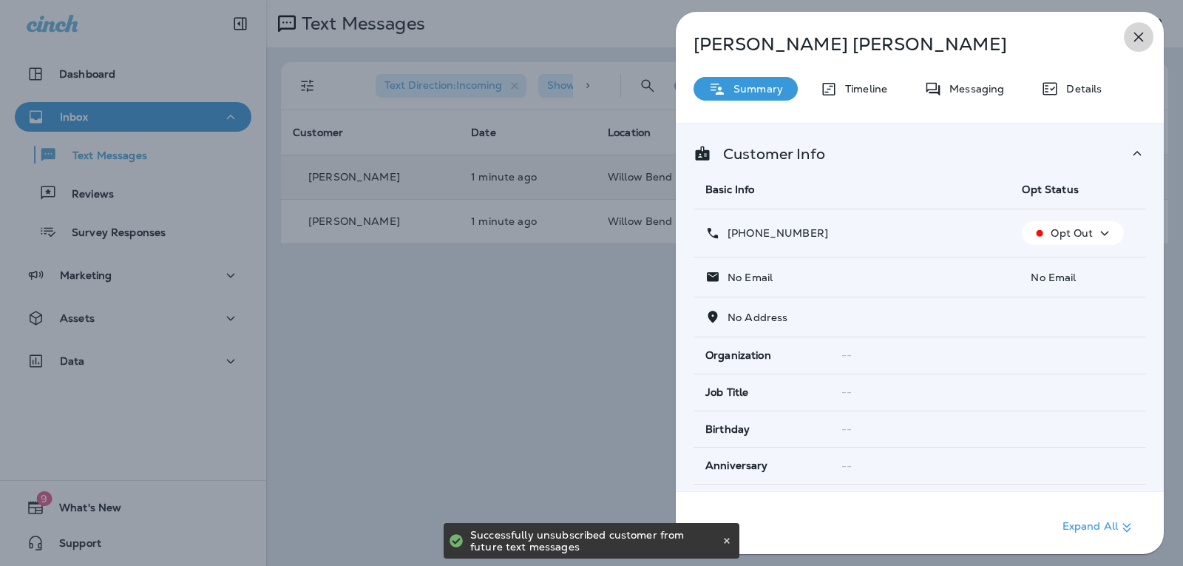
click at [1139, 36] on icon "button" at bounding box center [1140, 38] width 10 height 10
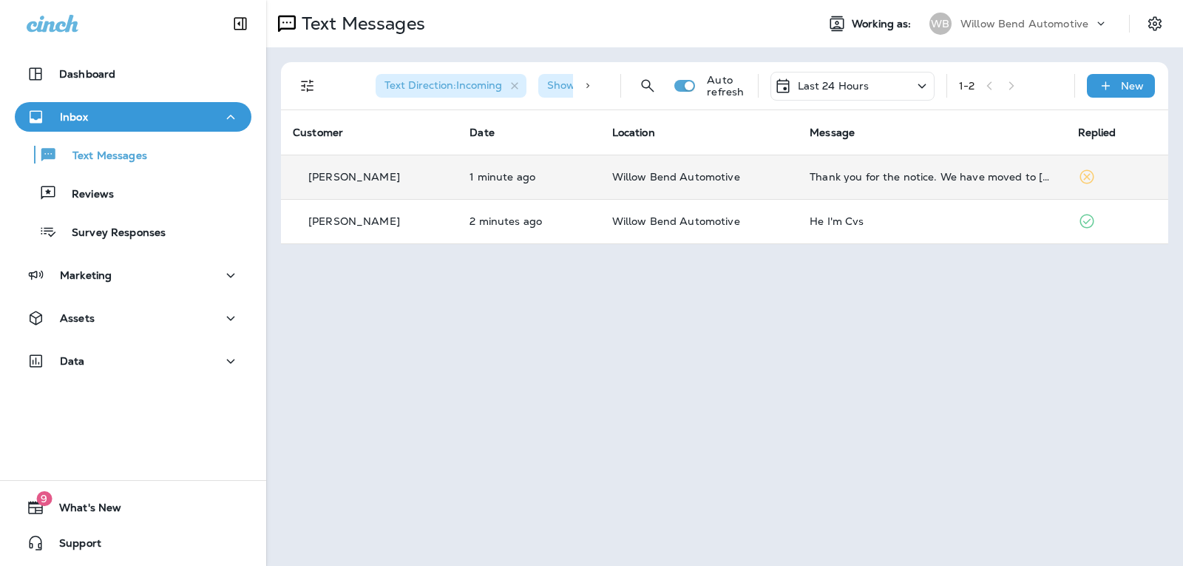
click at [842, 89] on p "Last 24 Hours" at bounding box center [834, 86] width 72 height 12
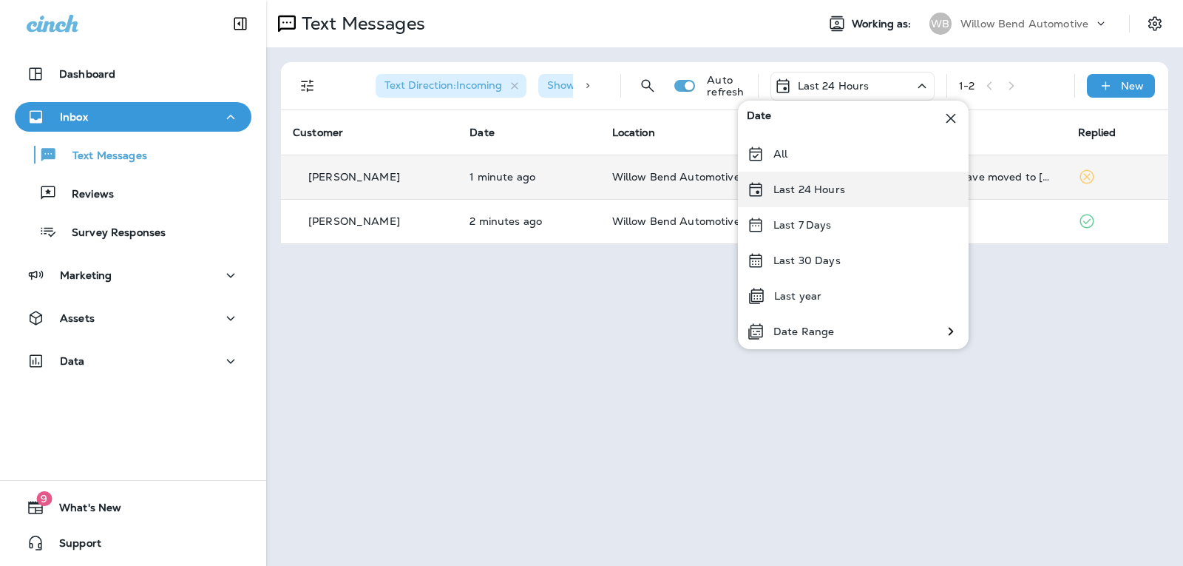
click at [829, 187] on p "Last 24 Hours" at bounding box center [810, 189] width 72 height 12
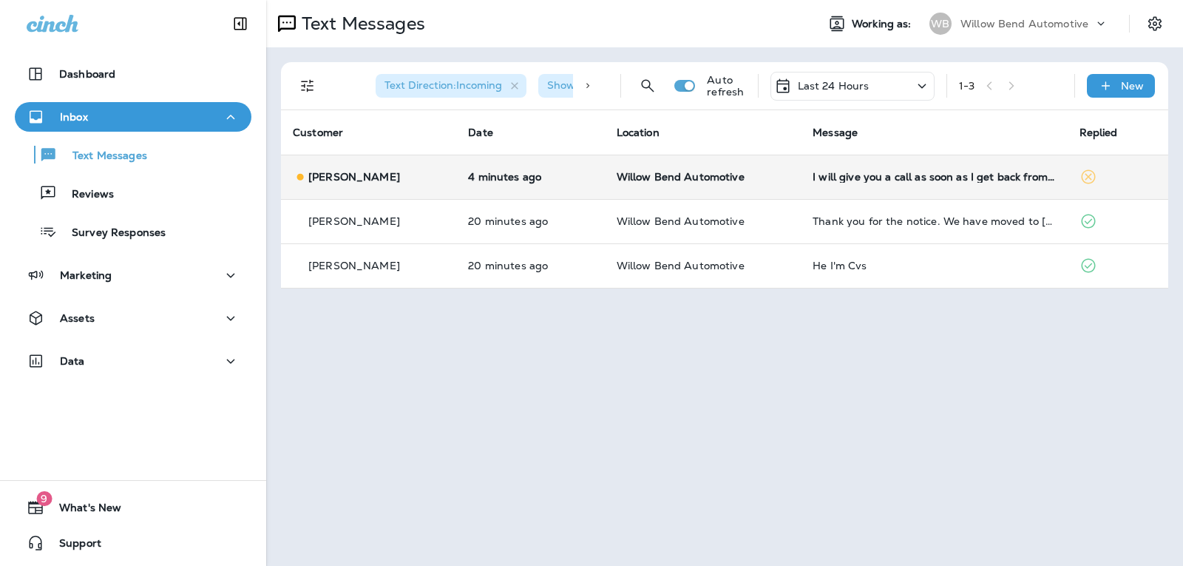
click at [892, 172] on div "I will give you a call as soon as I get back from [GEOGRAPHIC_DATA] I need to h…" at bounding box center [934, 177] width 243 height 12
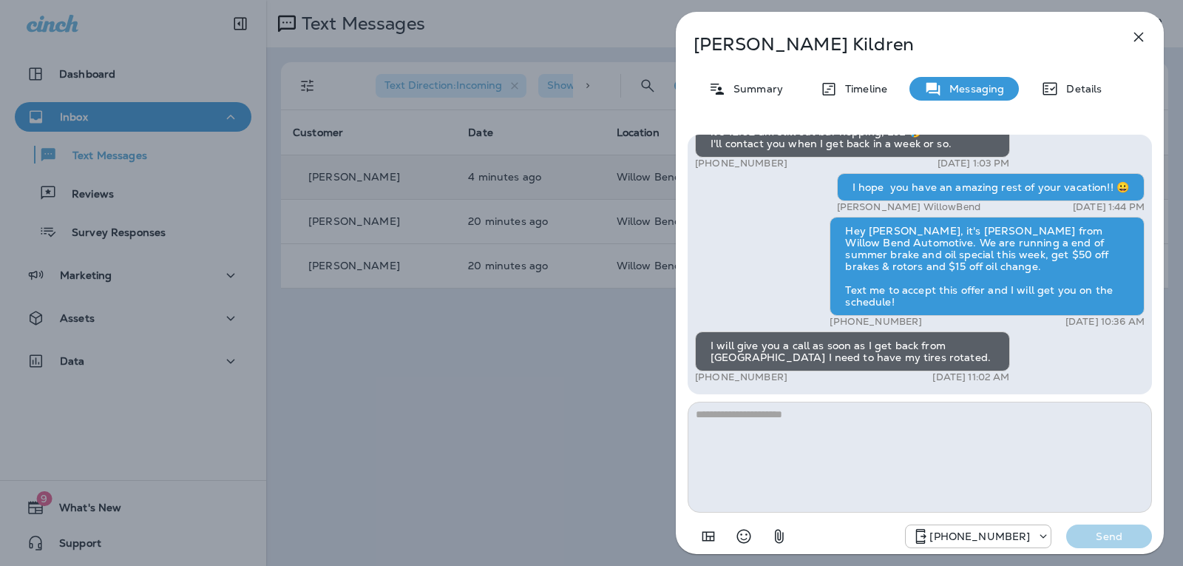
click at [790, 412] on textarea at bounding box center [920, 457] width 464 height 111
click at [778, 422] on textarea at bounding box center [920, 457] width 464 height 111
type textarea "*"
click at [746, 516] on div "Select an emoji" at bounding box center [744, 507] width 92 height 30
click at [745, 529] on icon "Select an emoji" at bounding box center [744, 536] width 18 height 18
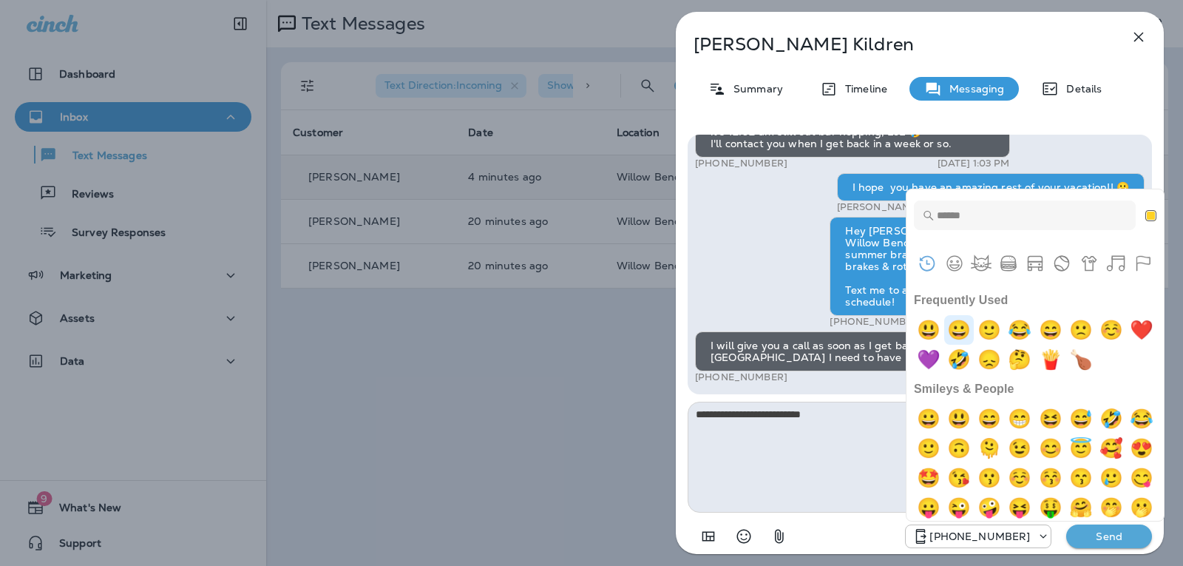
click at [950, 321] on img "grinning" at bounding box center [959, 330] width 30 height 30
type textarea "**********"
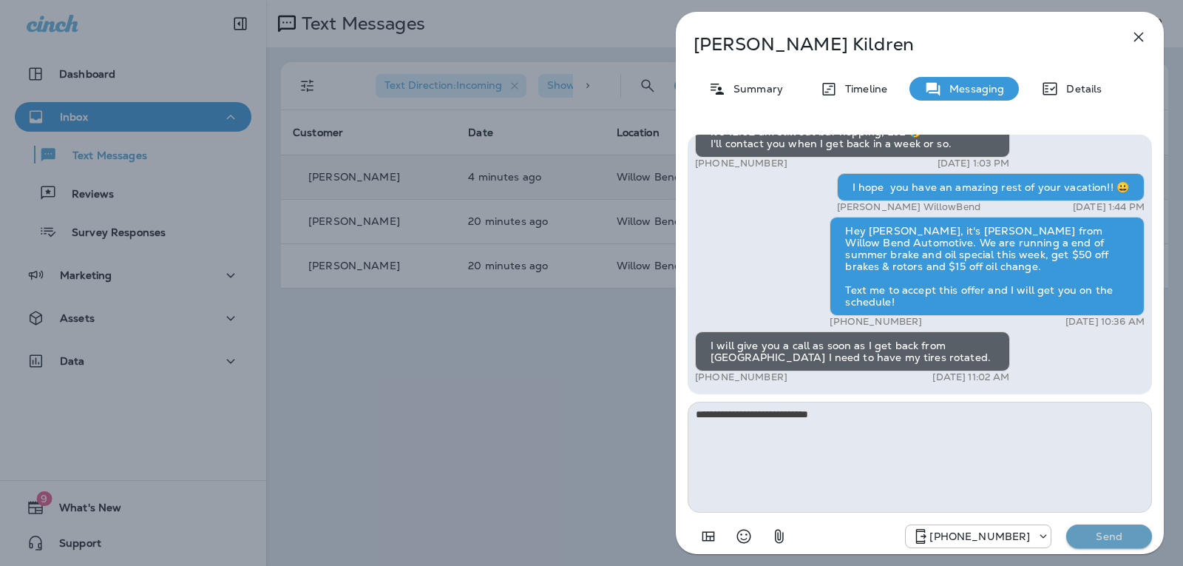
click at [1092, 533] on p "Send" at bounding box center [1109, 536] width 62 height 13
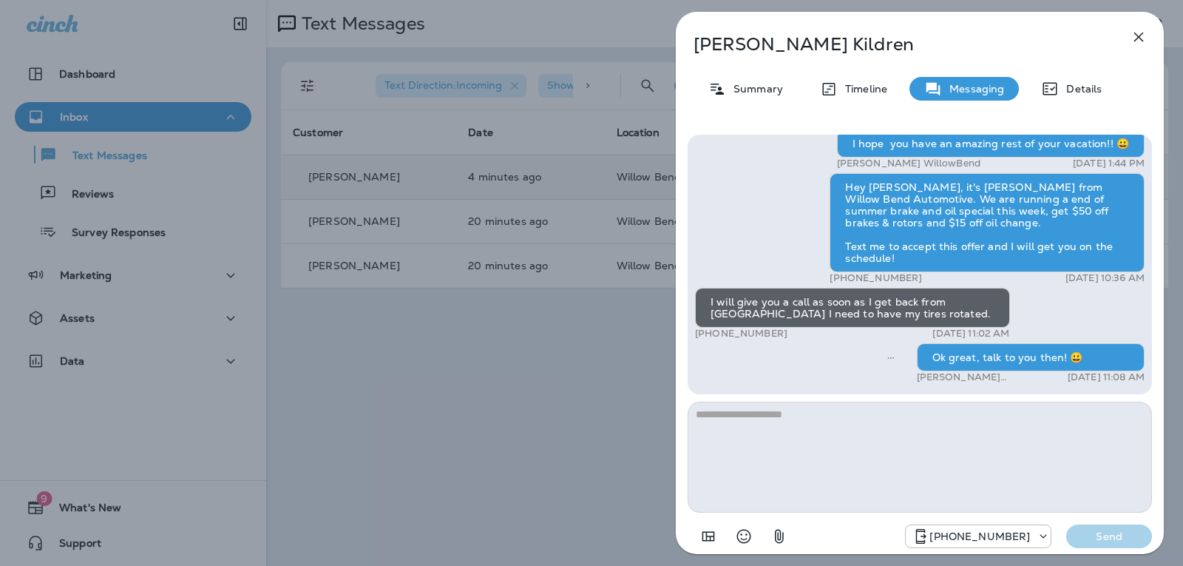
click at [1140, 30] on icon "button" at bounding box center [1139, 37] width 18 height 18
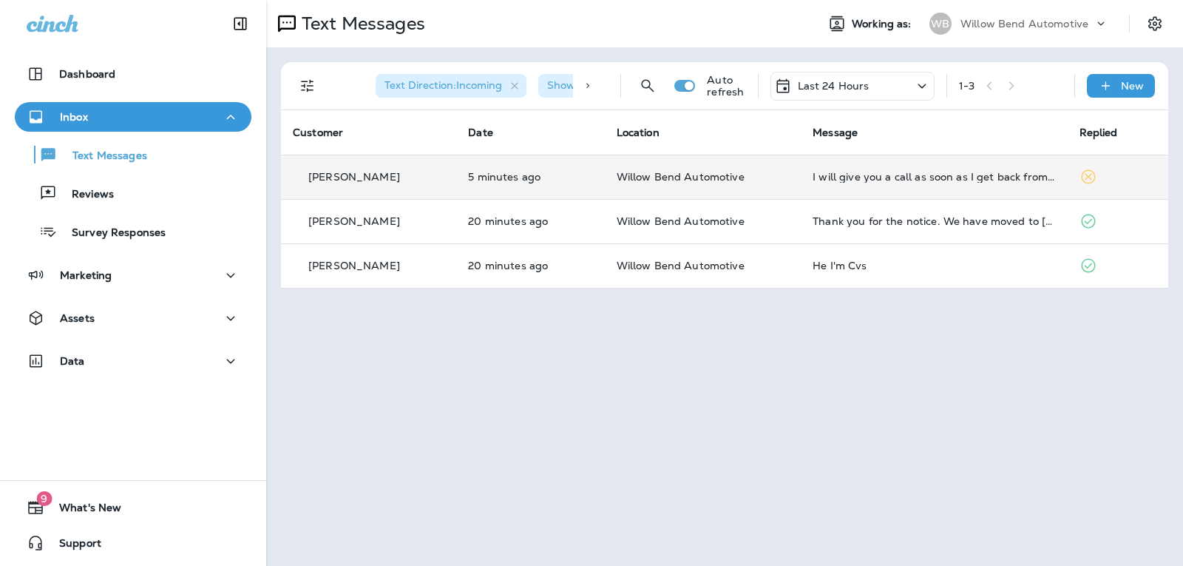
click at [883, 81] on div "Last 24 Hours" at bounding box center [853, 86] width 164 height 29
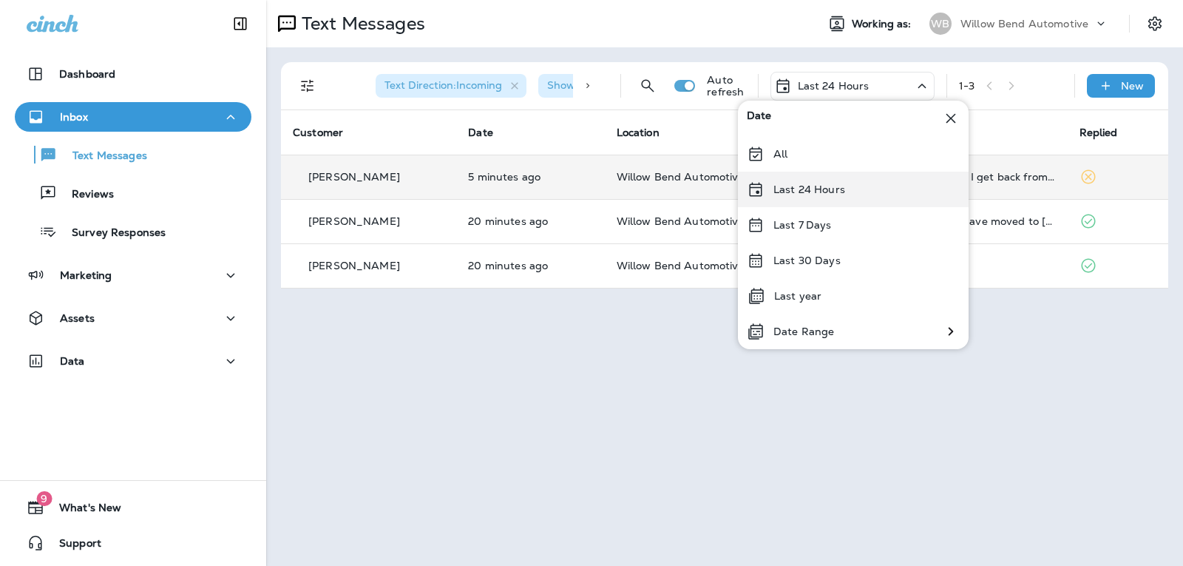
click at [851, 178] on div "Last 24 Hours" at bounding box center [853, 190] width 231 height 36
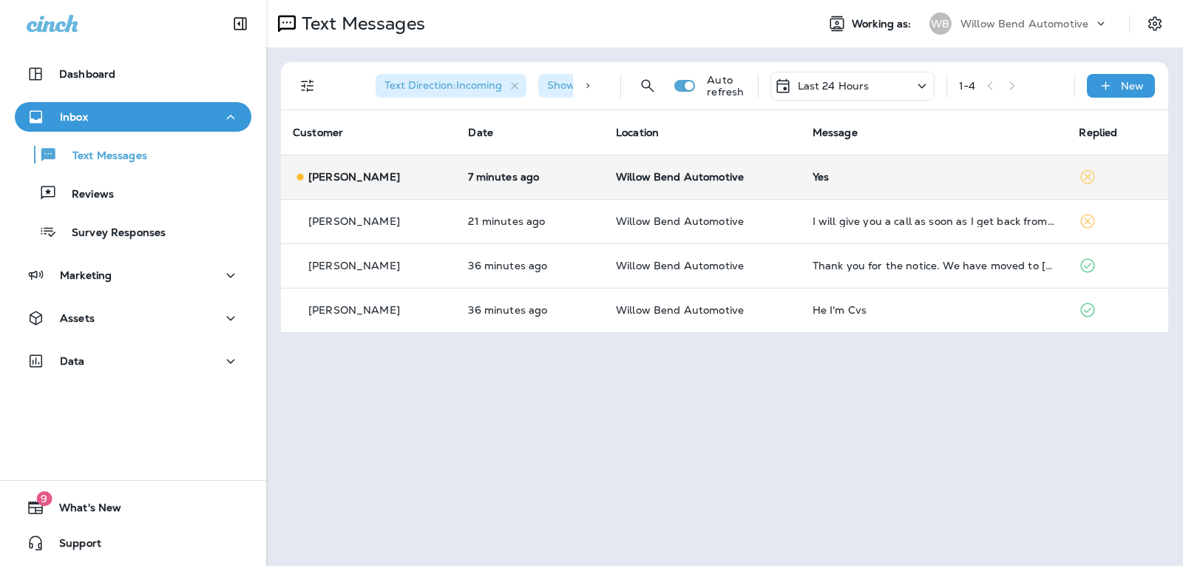
click at [820, 182] on div "Yes" at bounding box center [934, 177] width 243 height 12
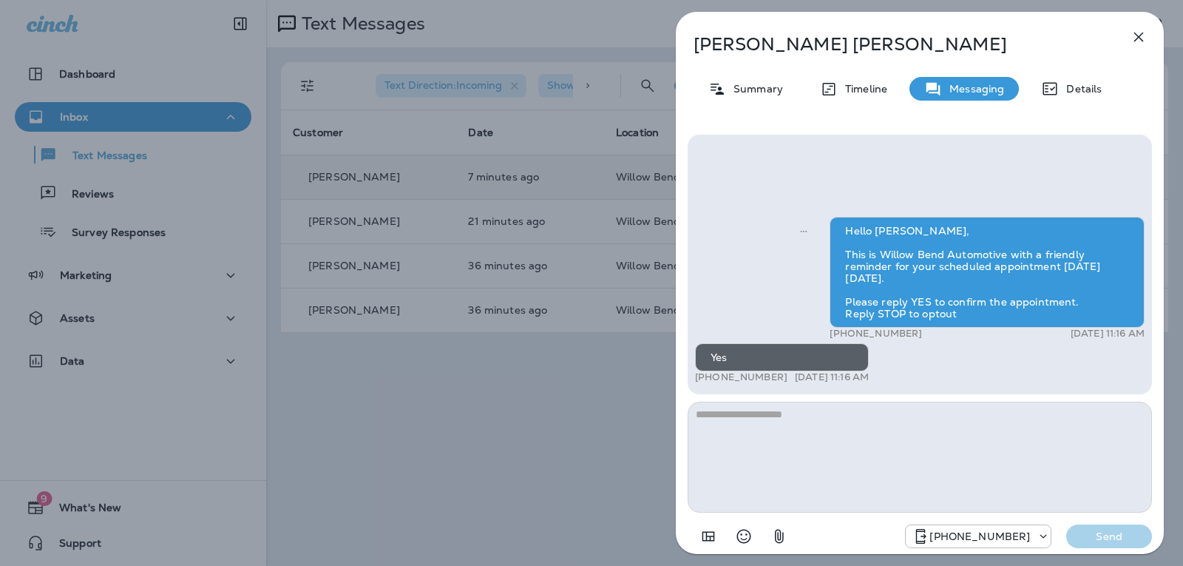
click at [776, 433] on textarea at bounding box center [920, 457] width 464 height 111
type textarea "**********"
drag, startPoint x: 1082, startPoint y: 533, endPoint x: 1098, endPoint y: 535, distance: 16.4
click at [1083, 533] on p "Send" at bounding box center [1109, 536] width 62 height 13
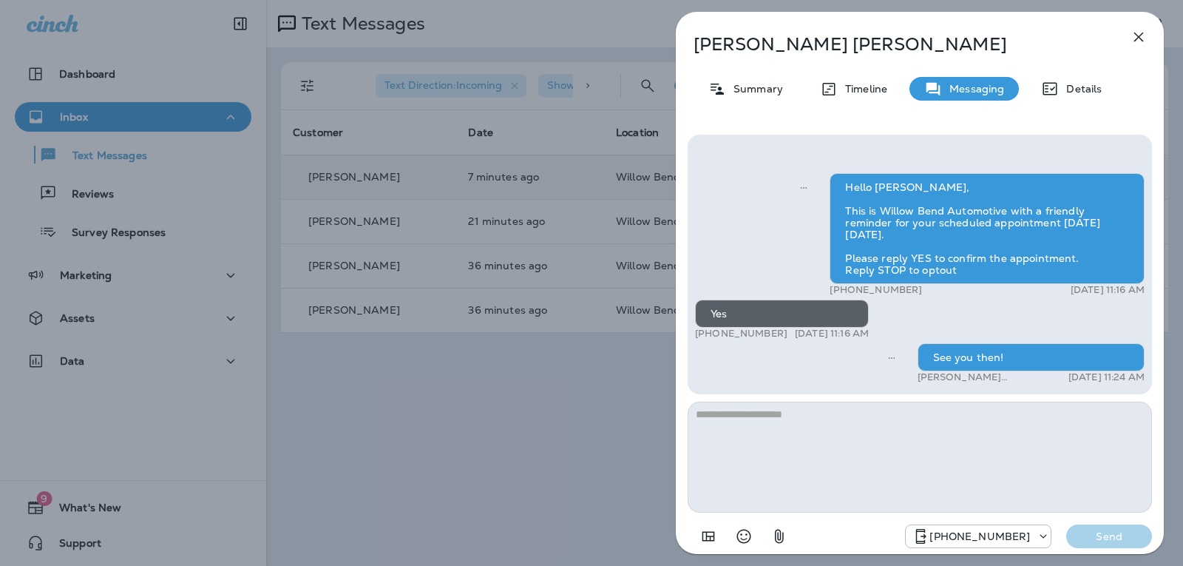
click at [1129, 41] on button "button" at bounding box center [1139, 37] width 30 height 30
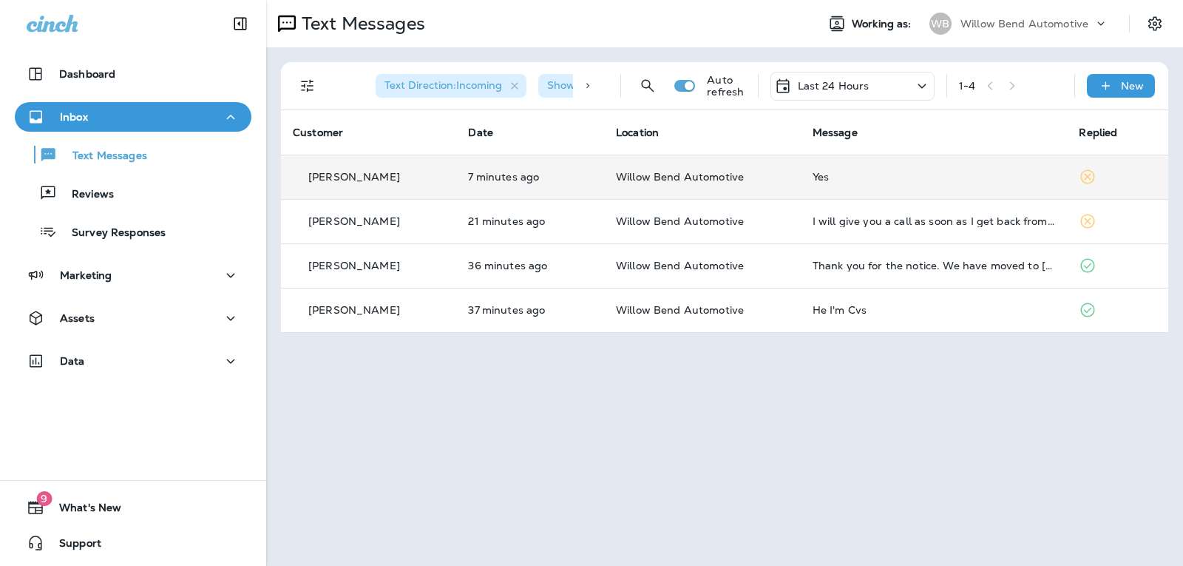
click at [882, 167] on td "Yes" at bounding box center [934, 177] width 267 height 44
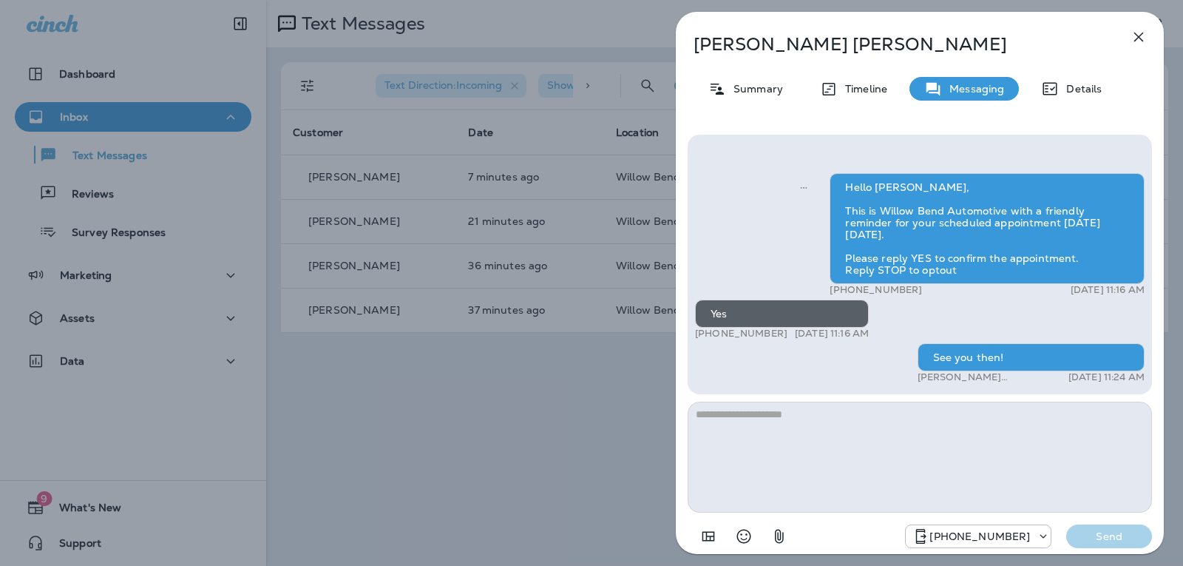
click at [793, 419] on textarea at bounding box center [920, 457] width 464 height 111
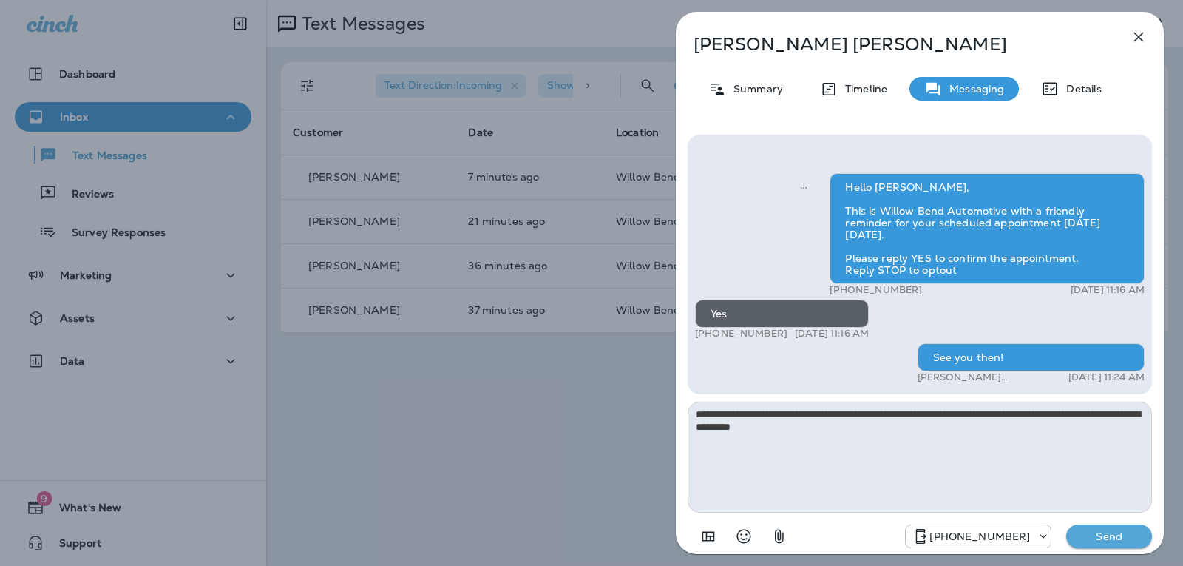
drag, startPoint x: 878, startPoint y: 413, endPoint x: 855, endPoint y: 415, distance: 23.0
click at [855, 415] on textarea "**********" at bounding box center [920, 457] width 464 height 111
drag, startPoint x: 951, startPoint y: 414, endPoint x: 925, endPoint y: 417, distance: 26.8
click at [925, 417] on textarea "**********" at bounding box center [920, 457] width 464 height 111
click at [970, 416] on textarea "**********" at bounding box center [920, 457] width 464 height 111
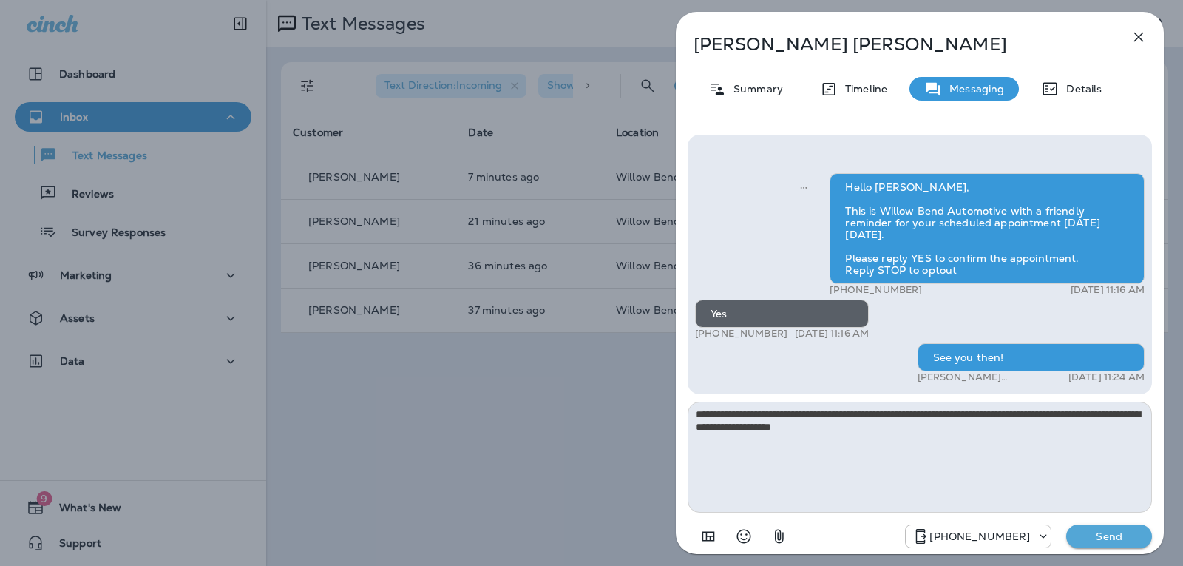
click at [940, 439] on textarea "**********" at bounding box center [920, 457] width 464 height 111
type textarea "**********"
click at [1083, 531] on p "Send" at bounding box center [1109, 536] width 62 height 13
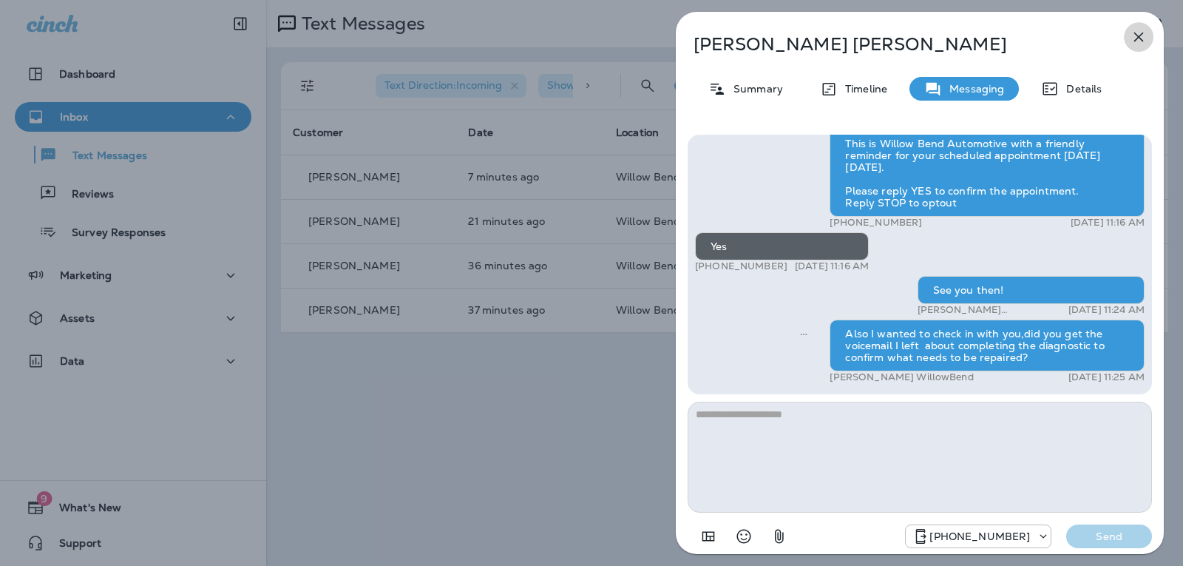
click at [1144, 31] on icon "button" at bounding box center [1139, 37] width 18 height 18
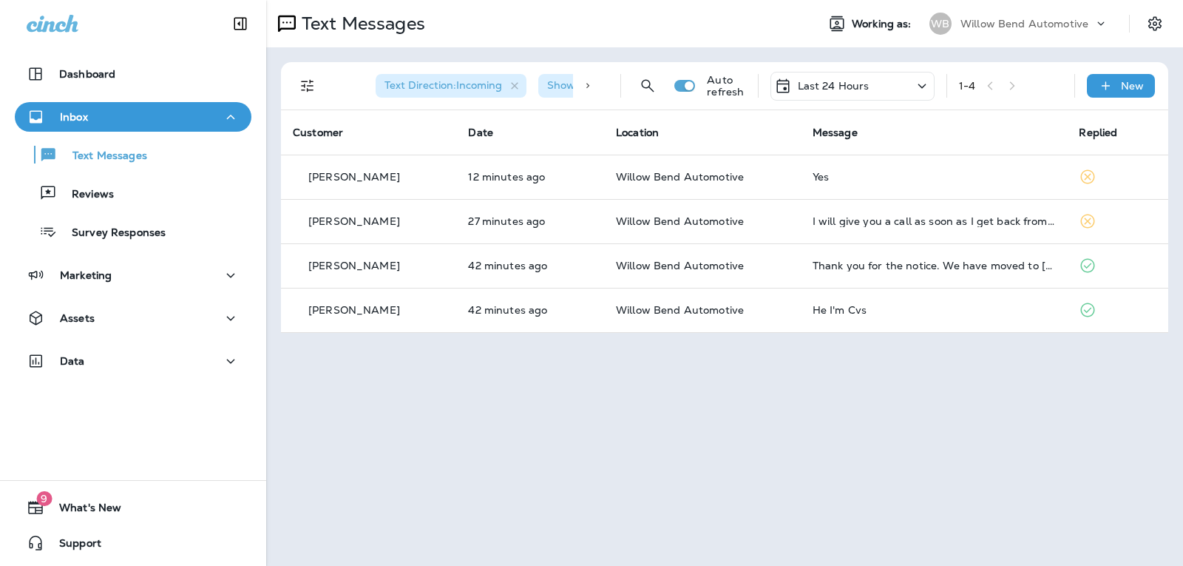
click at [855, 83] on p "Last 24 Hours" at bounding box center [834, 86] width 72 height 12
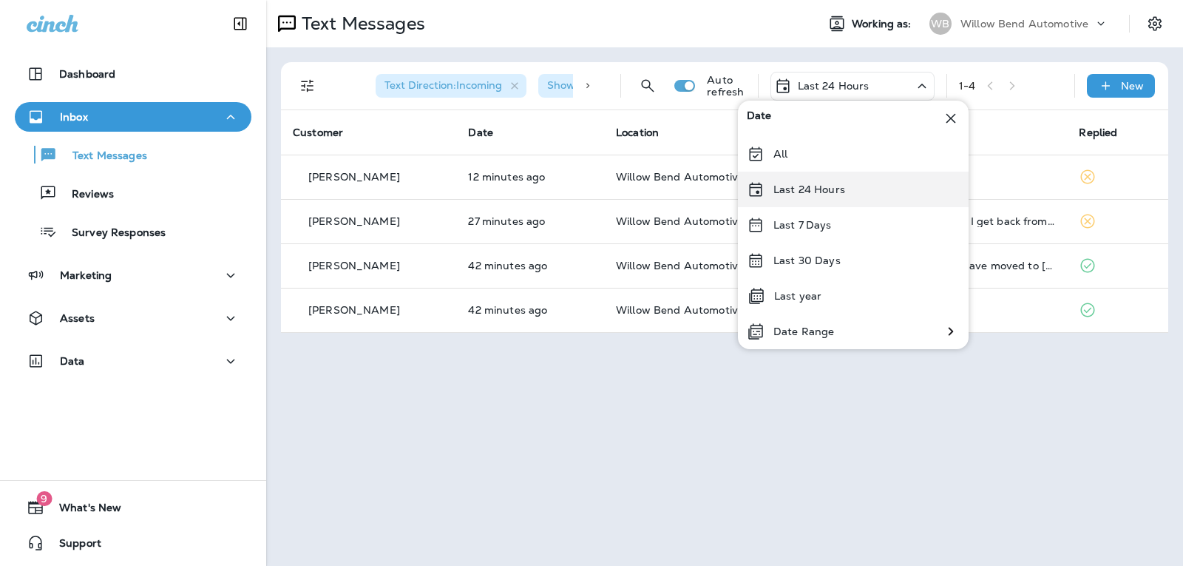
click at [831, 195] on p "Last 24 Hours" at bounding box center [810, 189] width 72 height 12
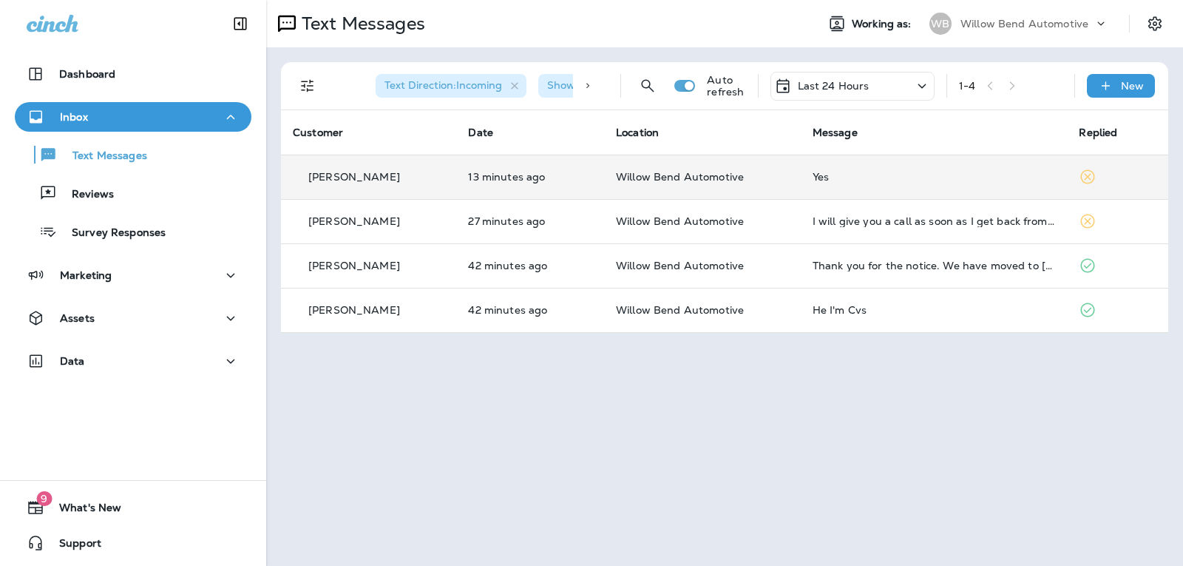
click at [947, 184] on td "Yes" at bounding box center [934, 177] width 267 height 44
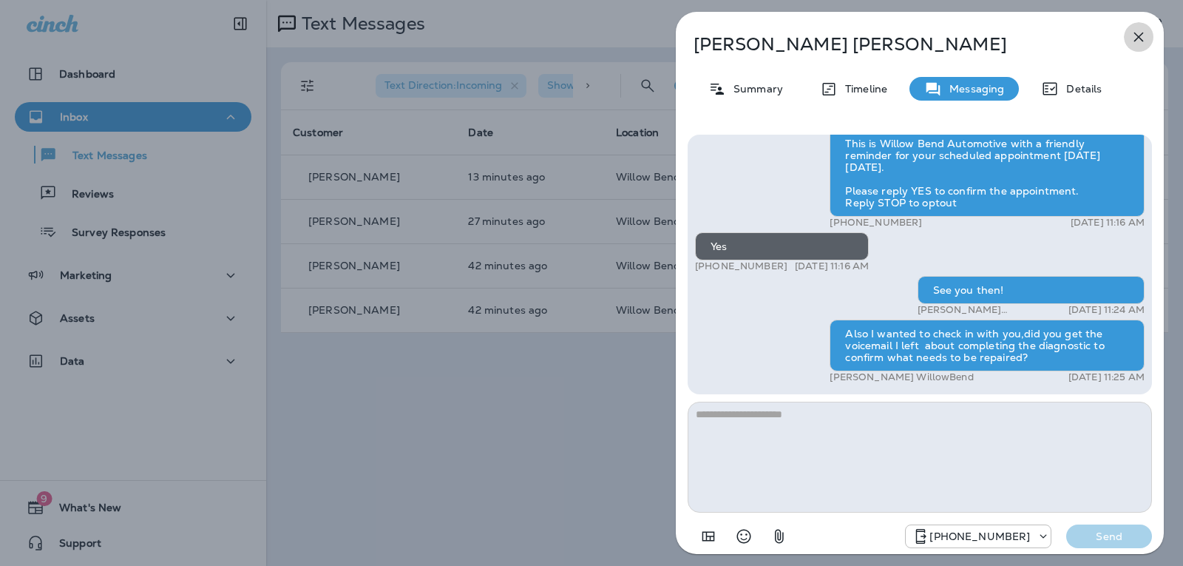
click at [1137, 47] on button "button" at bounding box center [1139, 37] width 30 height 30
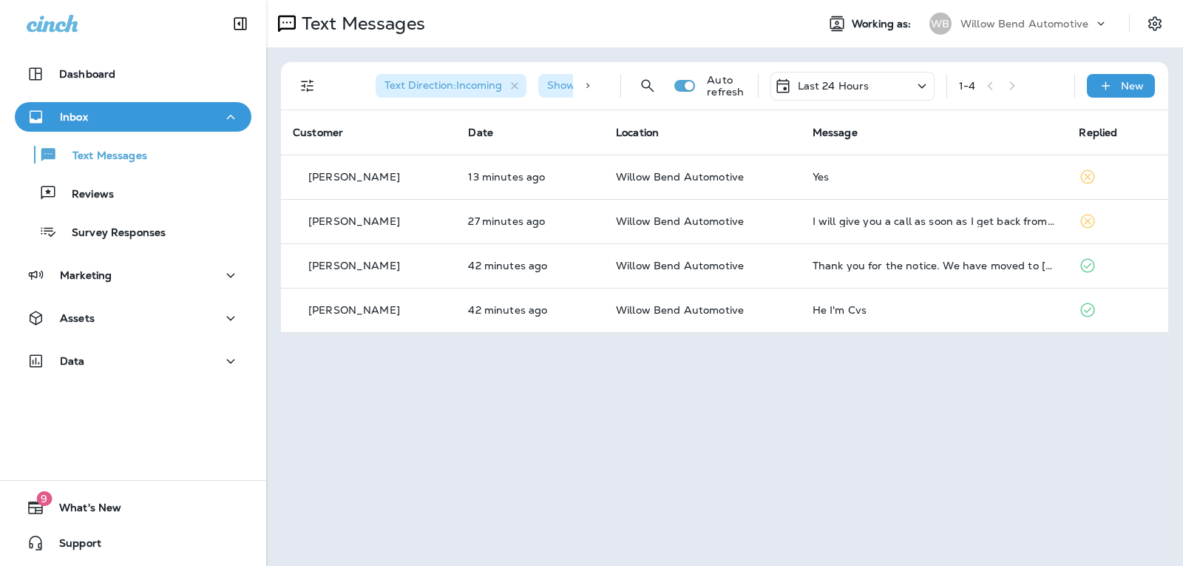
click at [850, 80] on p "Last 24 Hours" at bounding box center [834, 86] width 72 height 12
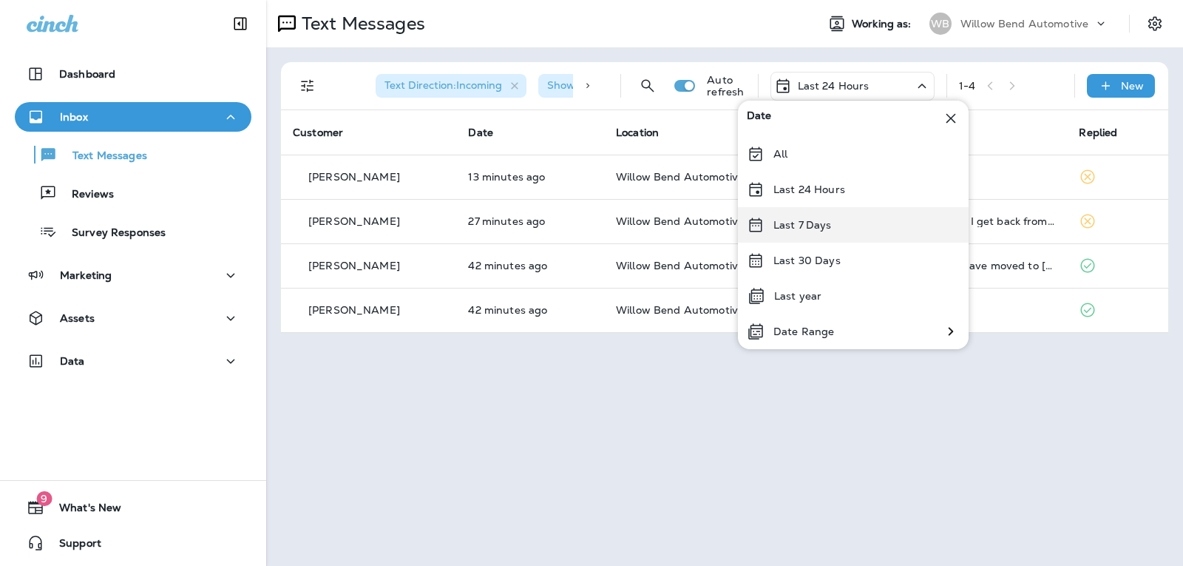
click at [813, 224] on p "Last 7 Days" at bounding box center [803, 225] width 58 height 12
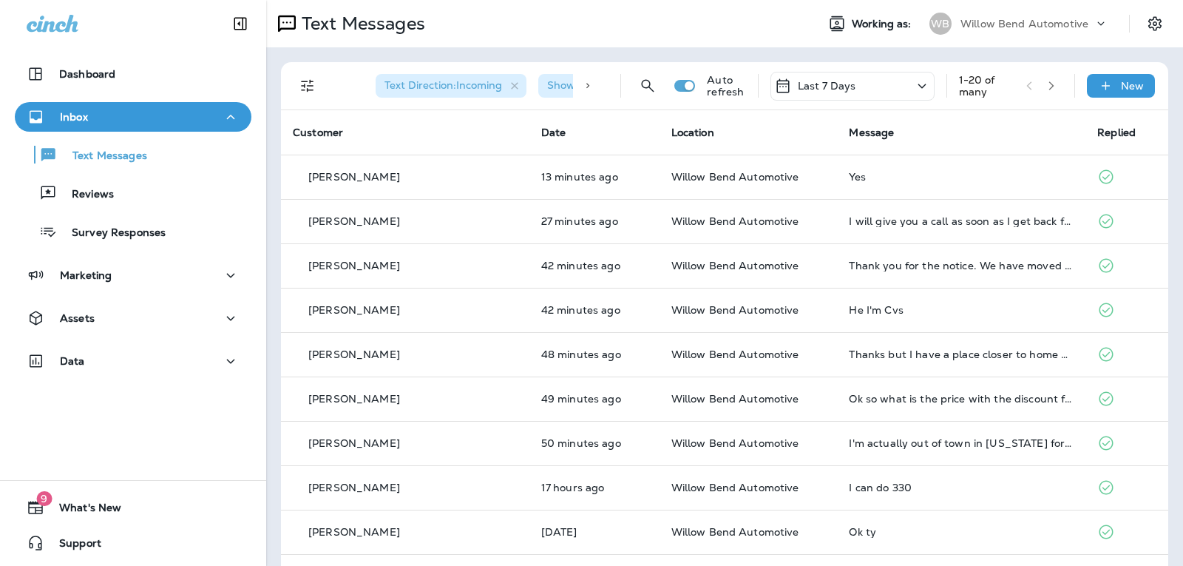
click at [862, 78] on div "Last 7 Days" at bounding box center [853, 86] width 164 height 29
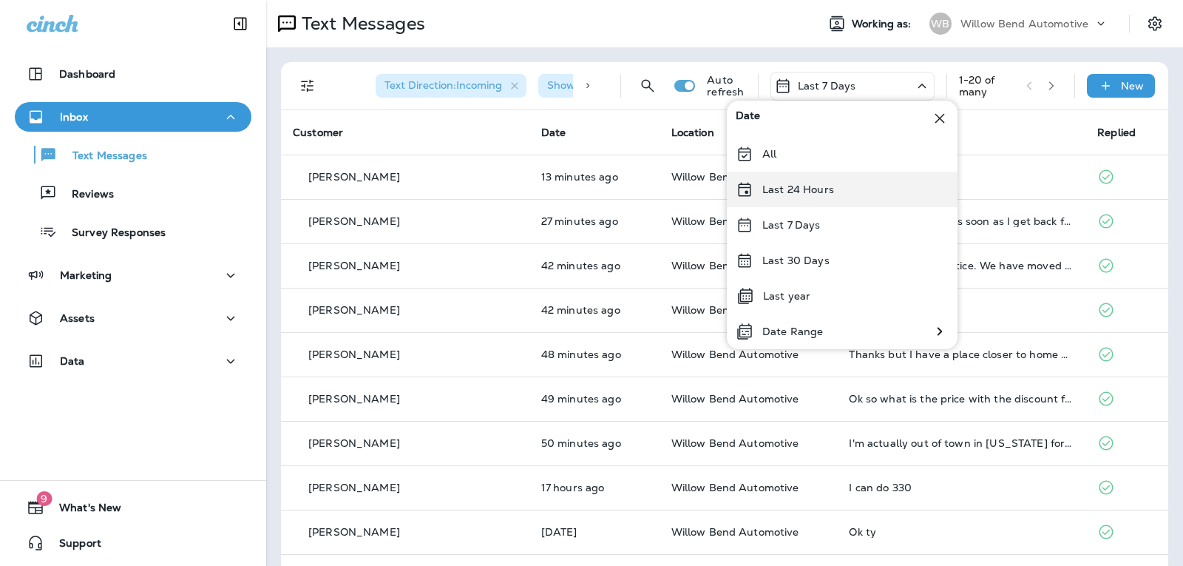
click at [843, 198] on div "Last 24 Hours" at bounding box center [842, 190] width 231 height 36
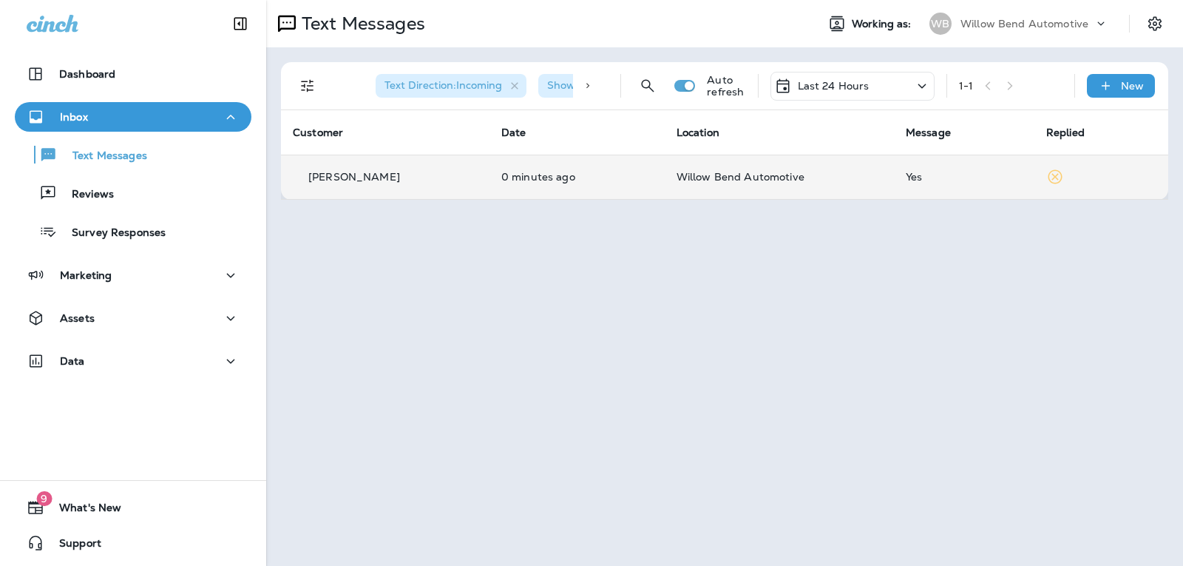
click at [1001, 178] on div "Yes" at bounding box center [964, 177] width 117 height 12
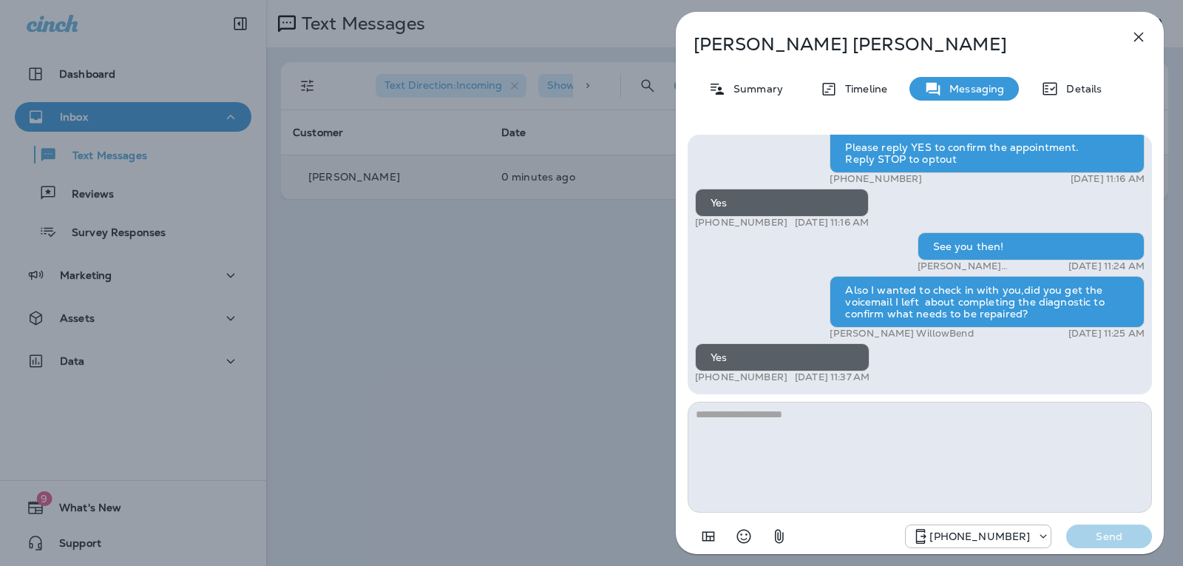
click at [825, 418] on textarea at bounding box center [920, 457] width 464 height 111
type textarea "**********"
click at [1114, 545] on div "[PHONE_NUMBER] Send" at bounding box center [920, 532] width 464 height 38
click at [1122, 540] on p "Send" at bounding box center [1109, 536] width 62 height 13
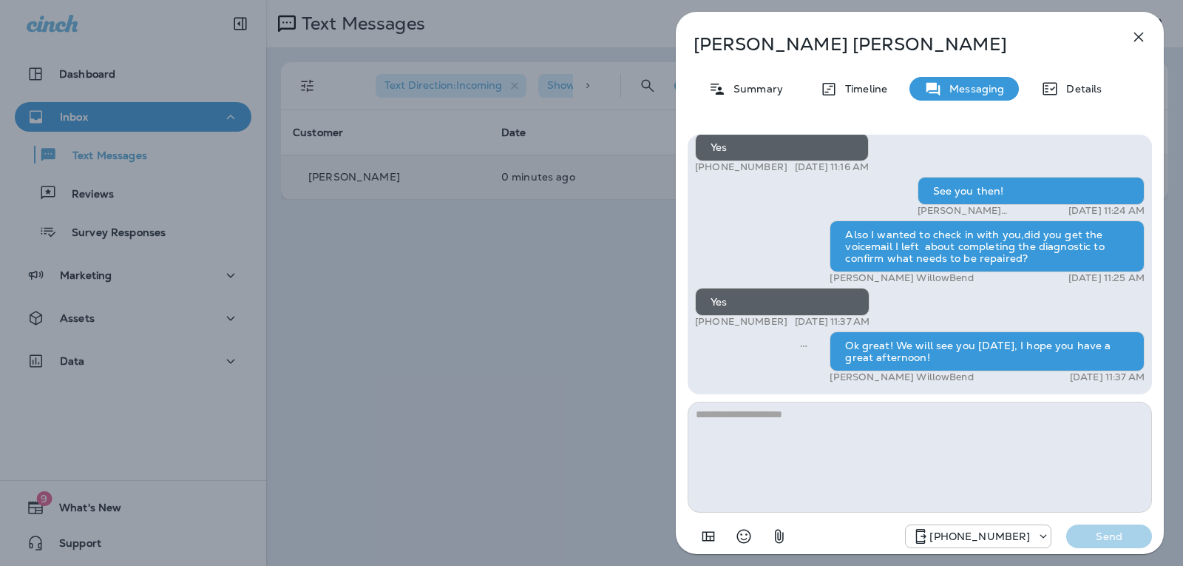
click at [1133, 39] on icon "button" at bounding box center [1139, 37] width 18 height 18
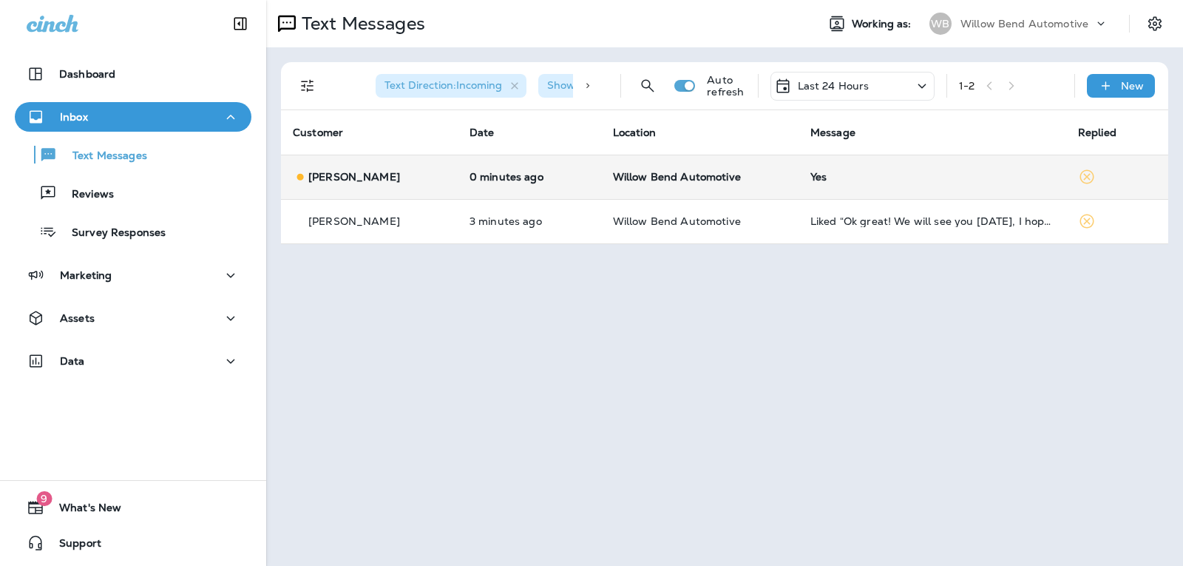
click at [845, 172] on div "Yes" at bounding box center [933, 177] width 244 height 12
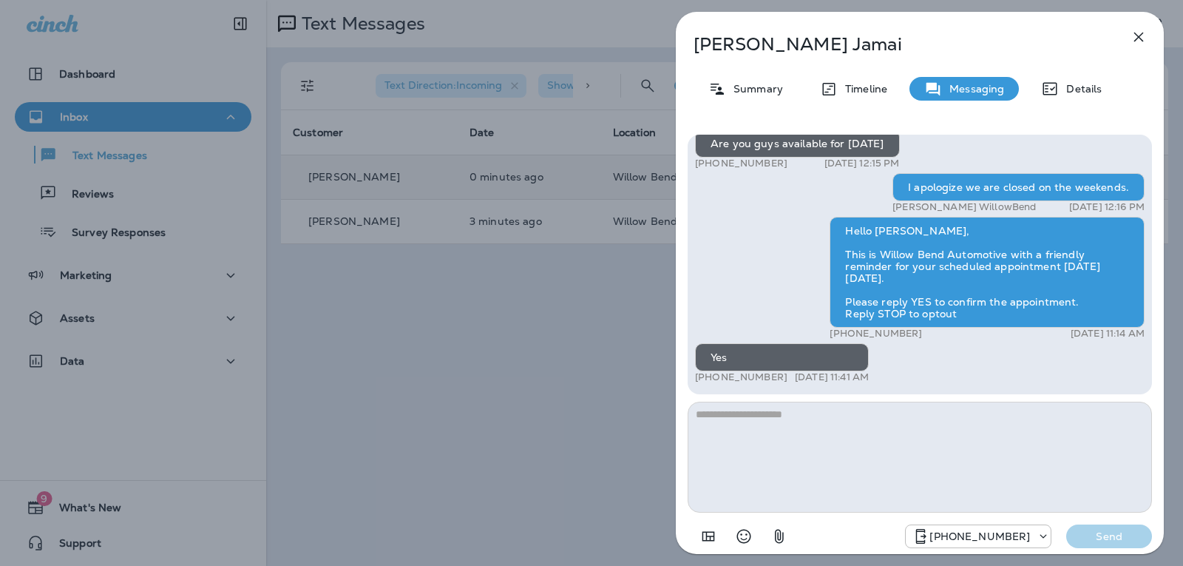
click at [780, 411] on textarea at bounding box center [920, 457] width 464 height 111
click at [779, 423] on textarea at bounding box center [920, 457] width 464 height 111
type textarea "**********"
click at [1097, 539] on p "Send" at bounding box center [1109, 536] width 62 height 13
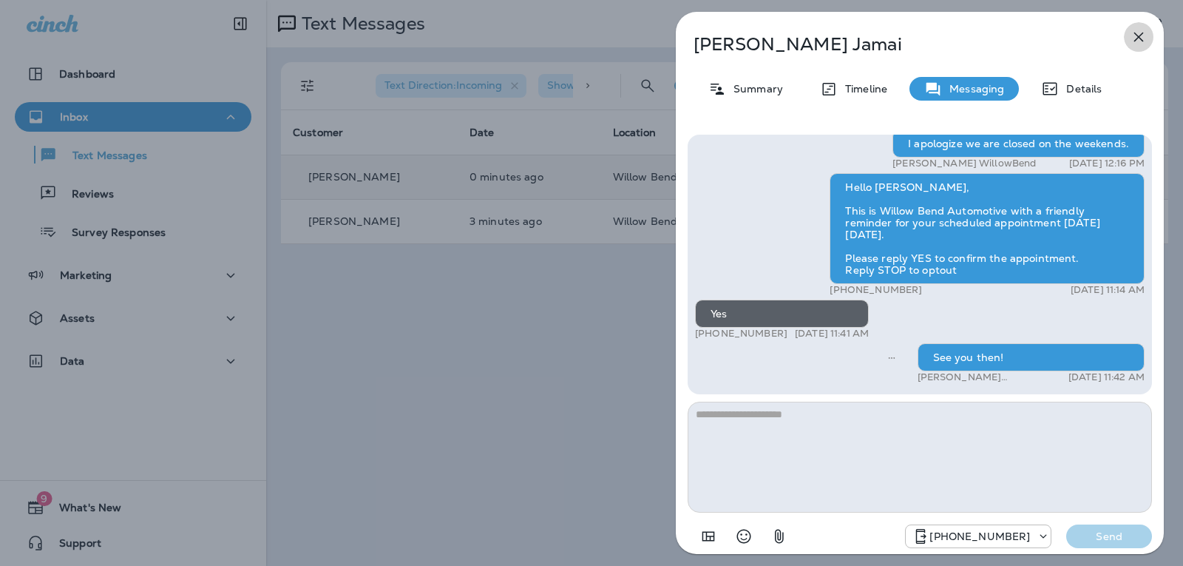
click at [1143, 28] on icon "button" at bounding box center [1139, 37] width 18 height 18
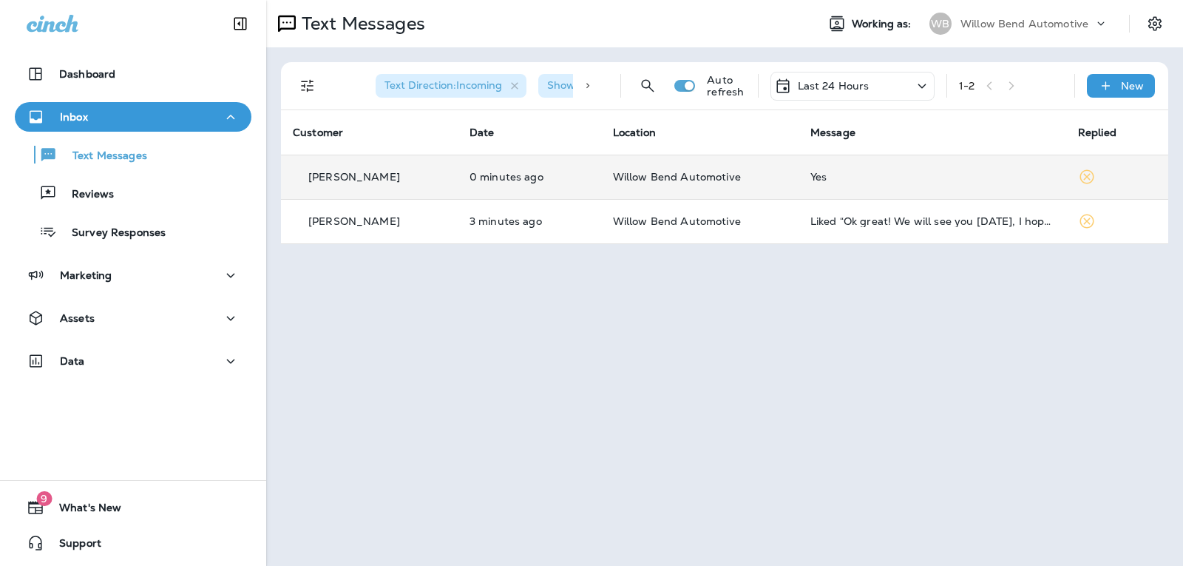
click at [842, 89] on p "Last 24 Hours" at bounding box center [834, 86] width 72 height 12
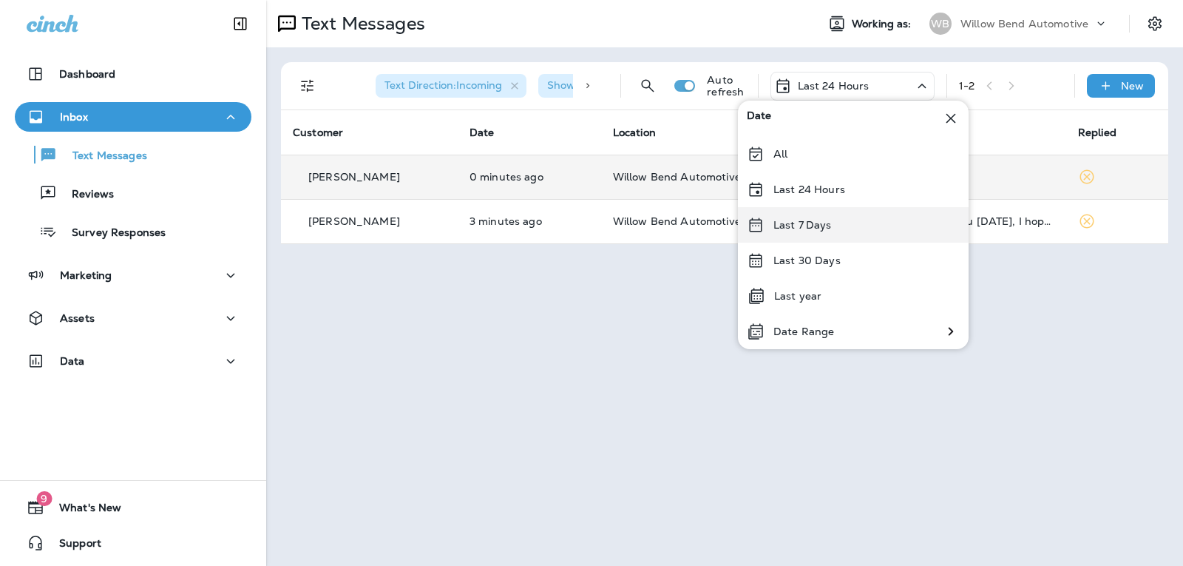
click at [836, 227] on div "Last 7 Days" at bounding box center [853, 225] width 231 height 36
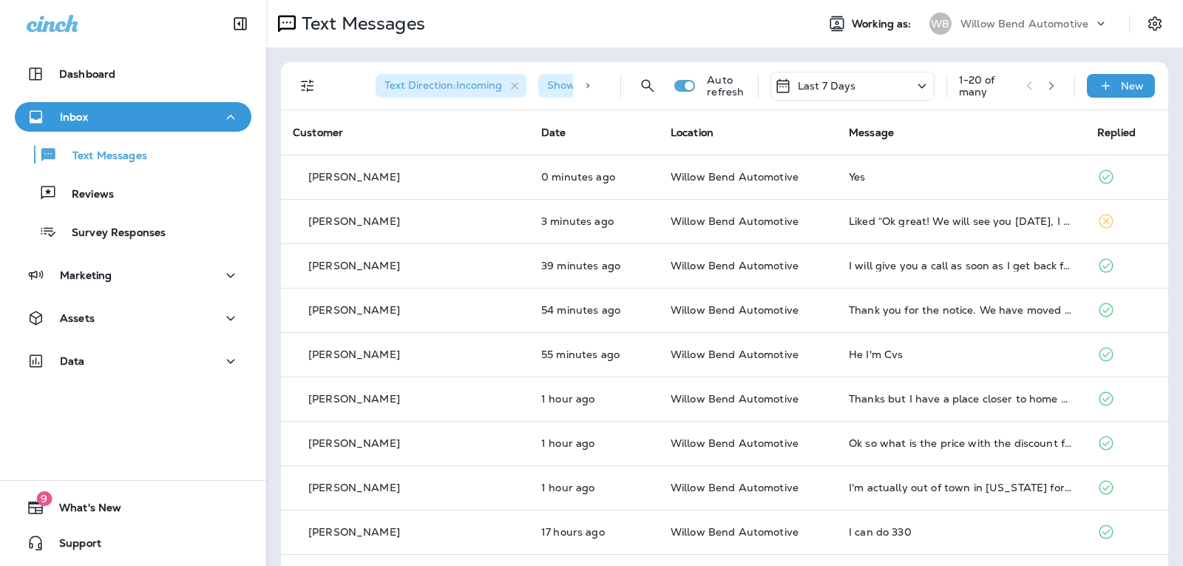
click at [869, 78] on div "Last 7 Days" at bounding box center [853, 86] width 164 height 29
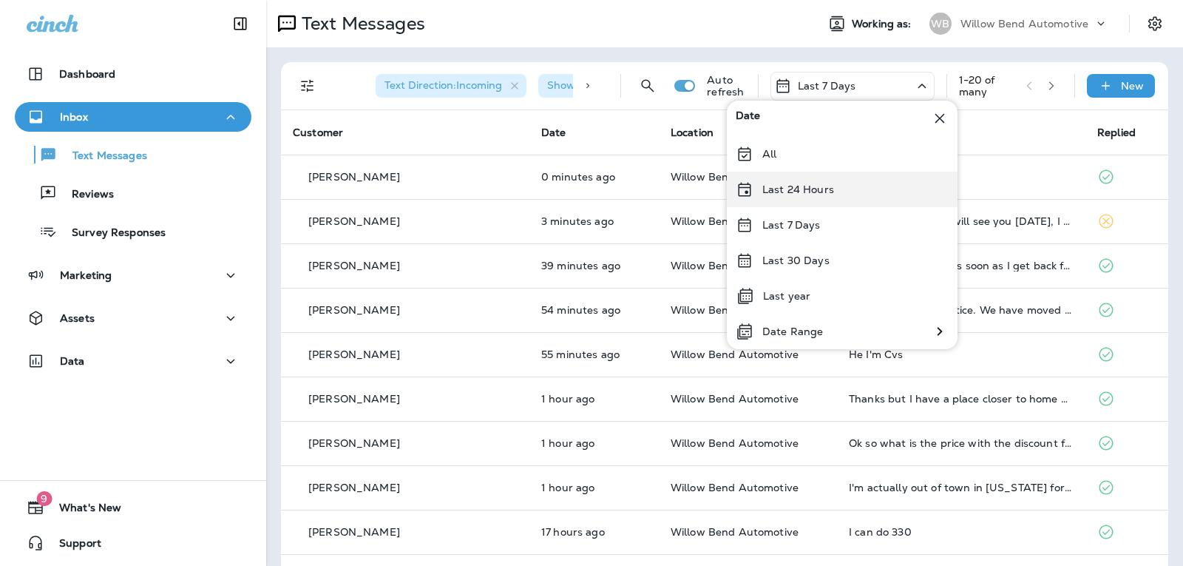
click at [856, 189] on div "Last 24 Hours" at bounding box center [842, 190] width 231 height 36
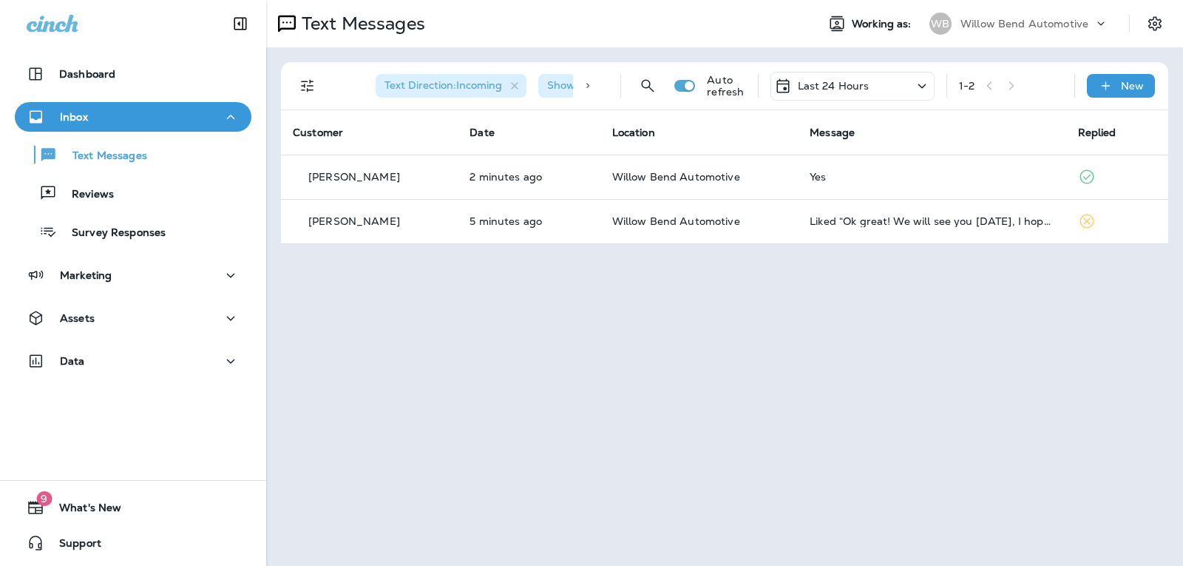
click at [873, 89] on div "Last 24 Hours" at bounding box center [853, 86] width 164 height 29
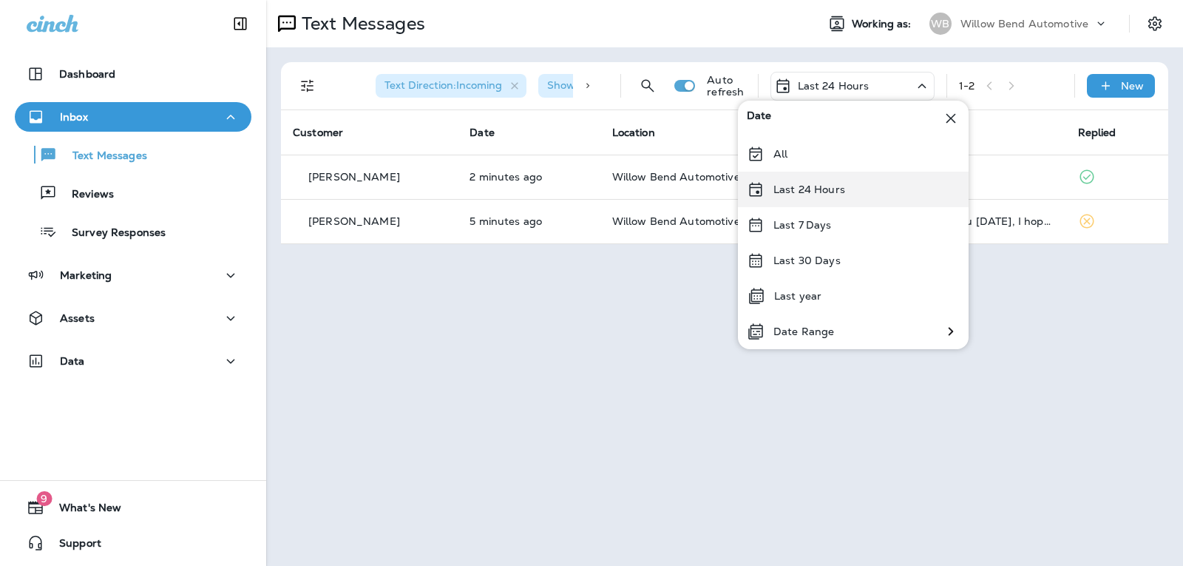
click at [839, 193] on p "Last 24 Hours" at bounding box center [810, 189] width 72 height 12
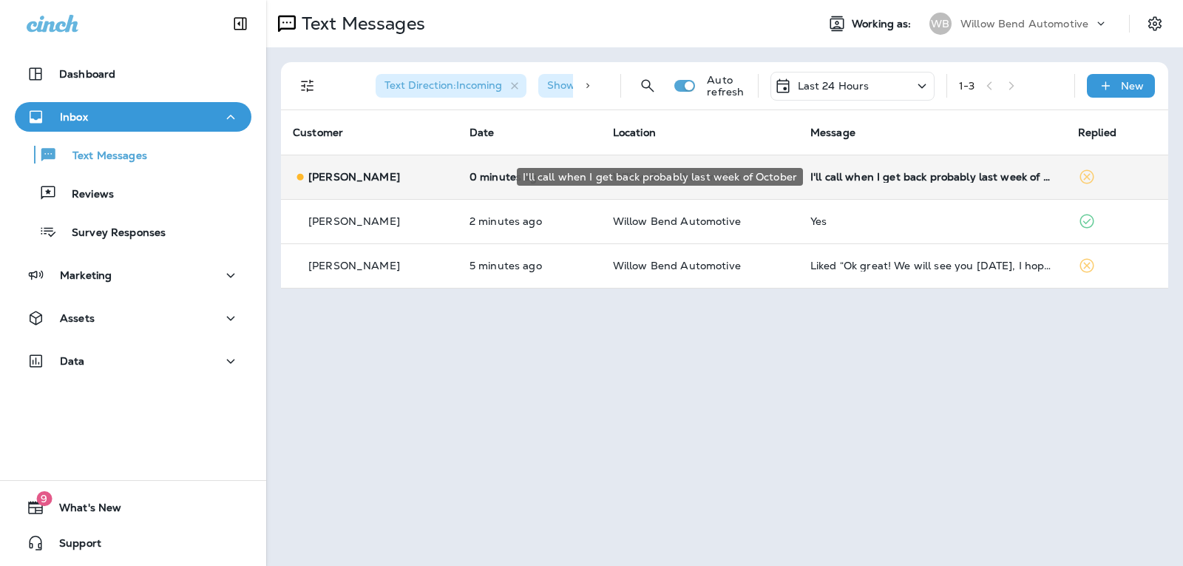
click at [927, 172] on div "I'll call when I get back probably last week of October" at bounding box center [933, 177] width 244 height 12
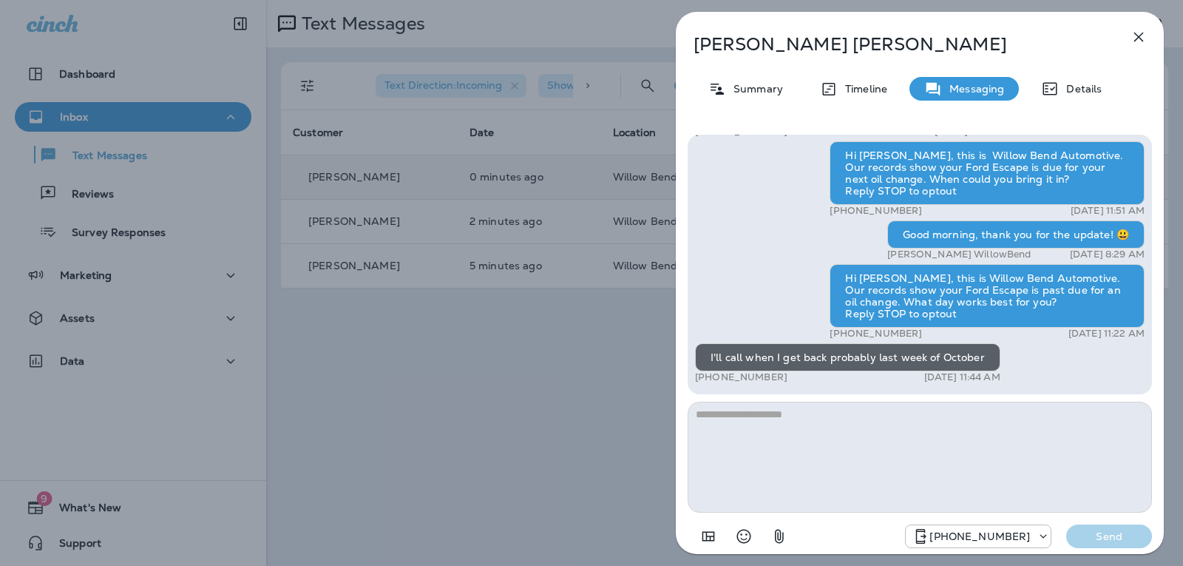
click at [805, 419] on textarea at bounding box center [920, 457] width 464 height 111
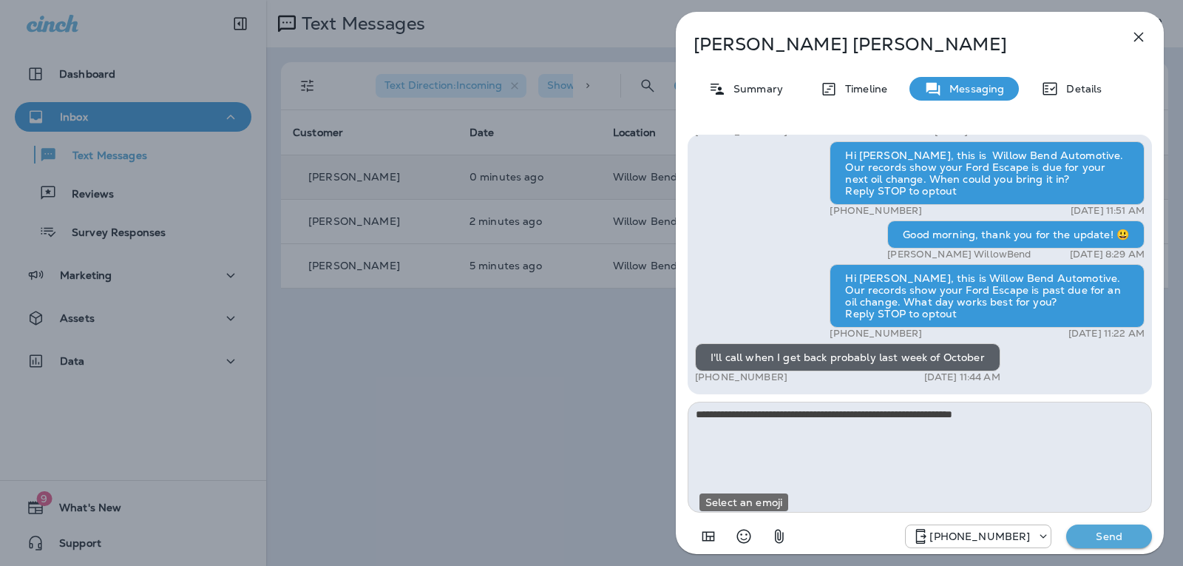
click at [749, 534] on icon "Select an emoji" at bounding box center [744, 536] width 18 height 18
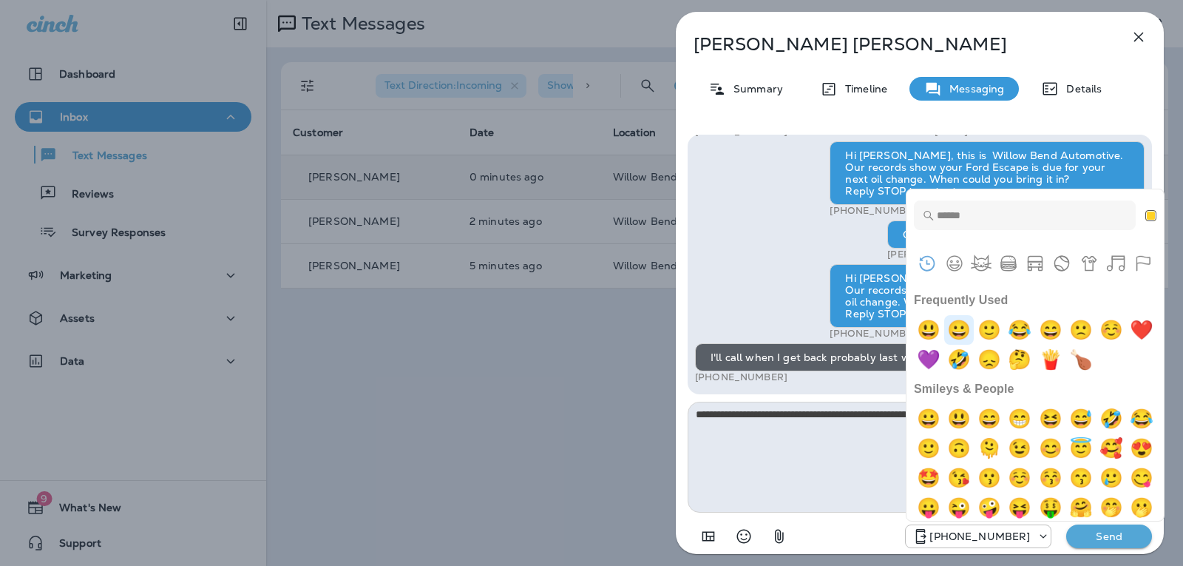
click at [973, 325] on img "grinning" at bounding box center [959, 330] width 30 height 30
type textarea "**********"
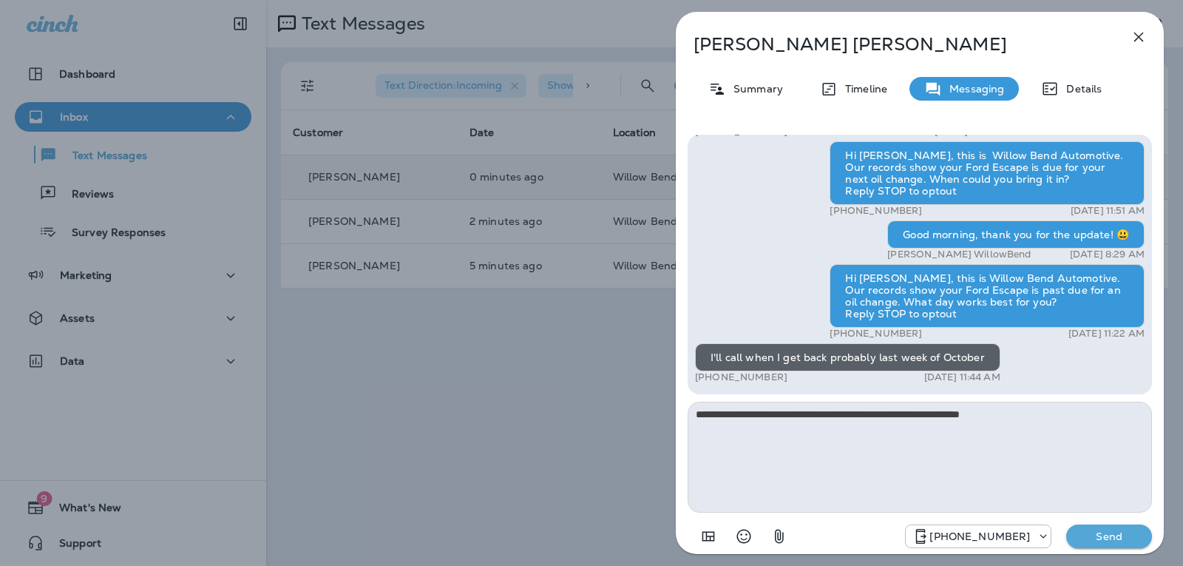
click at [1107, 535] on p "Send" at bounding box center [1109, 536] width 62 height 13
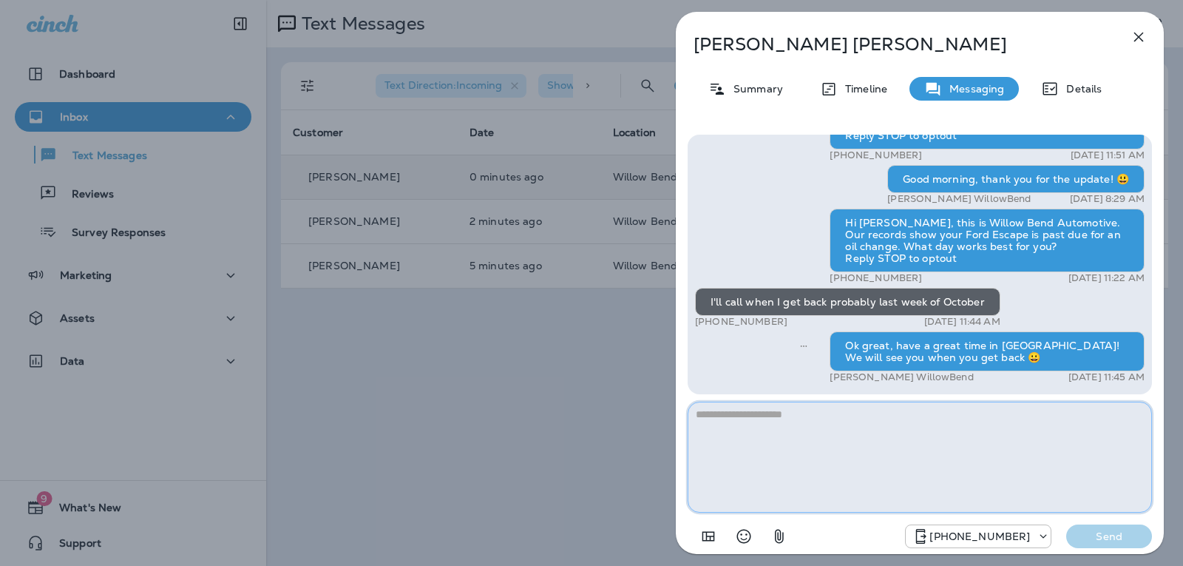
click at [959, 413] on textarea at bounding box center [920, 457] width 464 height 111
type textarea "**********"
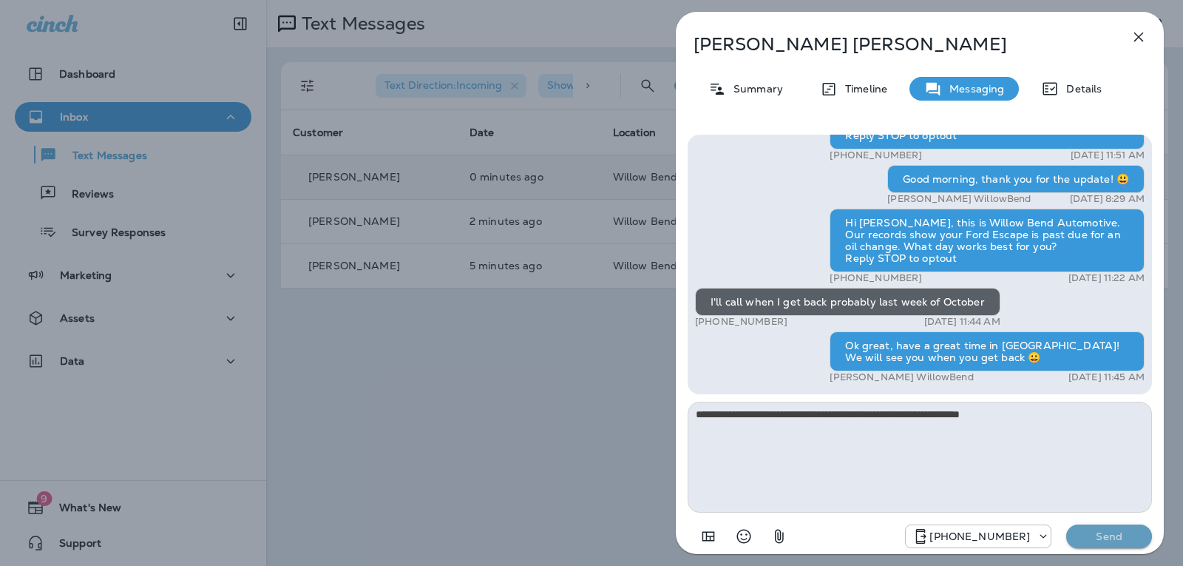
click at [1081, 532] on p "Send" at bounding box center [1109, 536] width 62 height 13
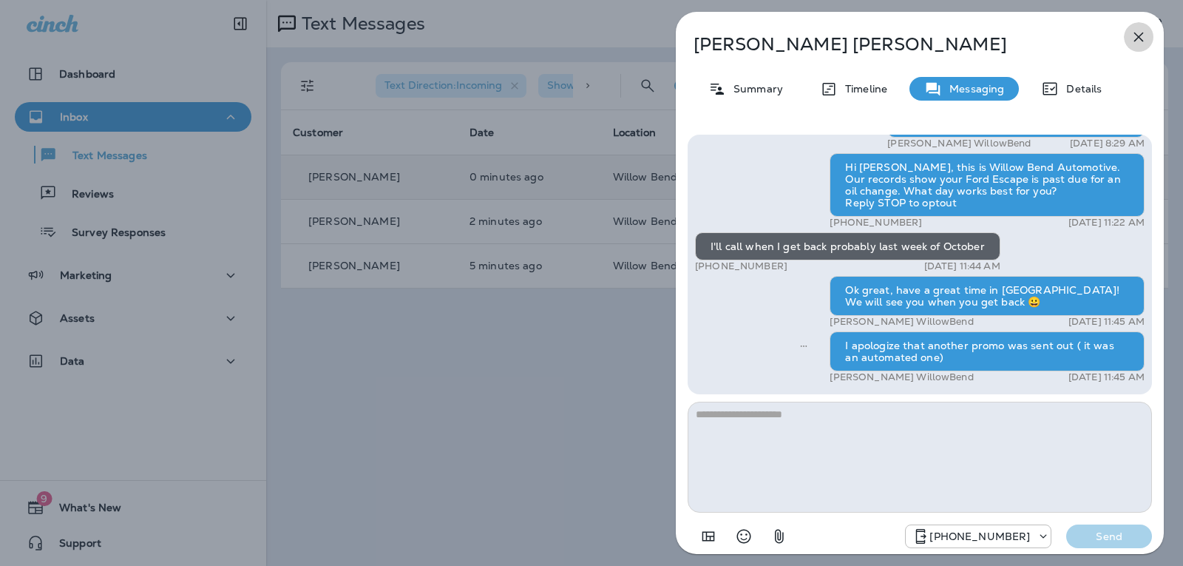
click at [1141, 30] on icon "button" at bounding box center [1139, 37] width 18 height 18
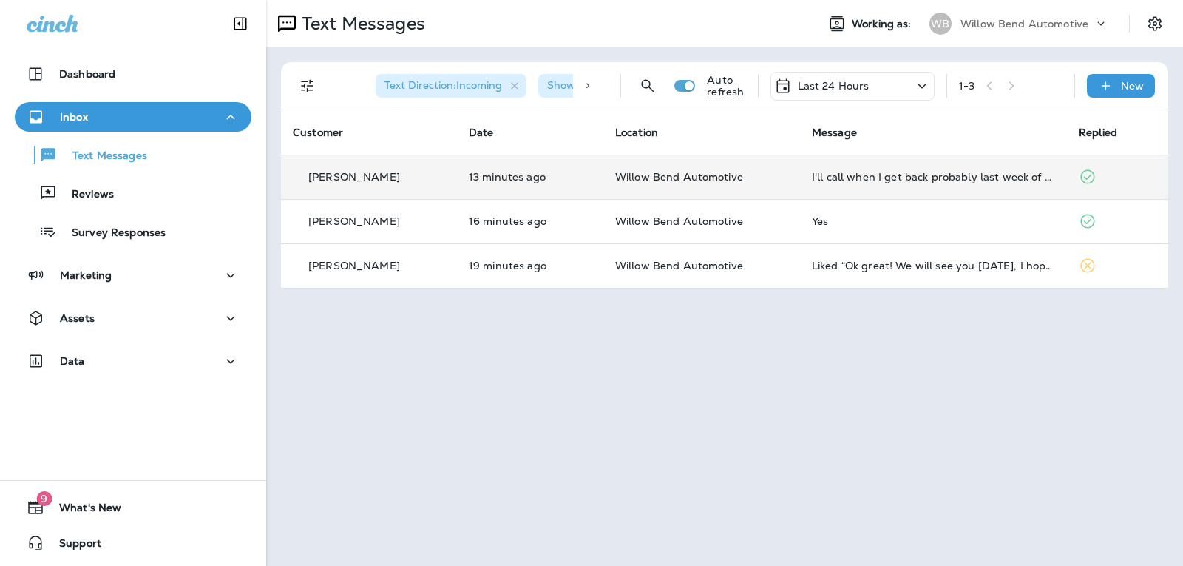
click at [868, 80] on p "Last 24 Hours" at bounding box center [834, 86] width 72 height 12
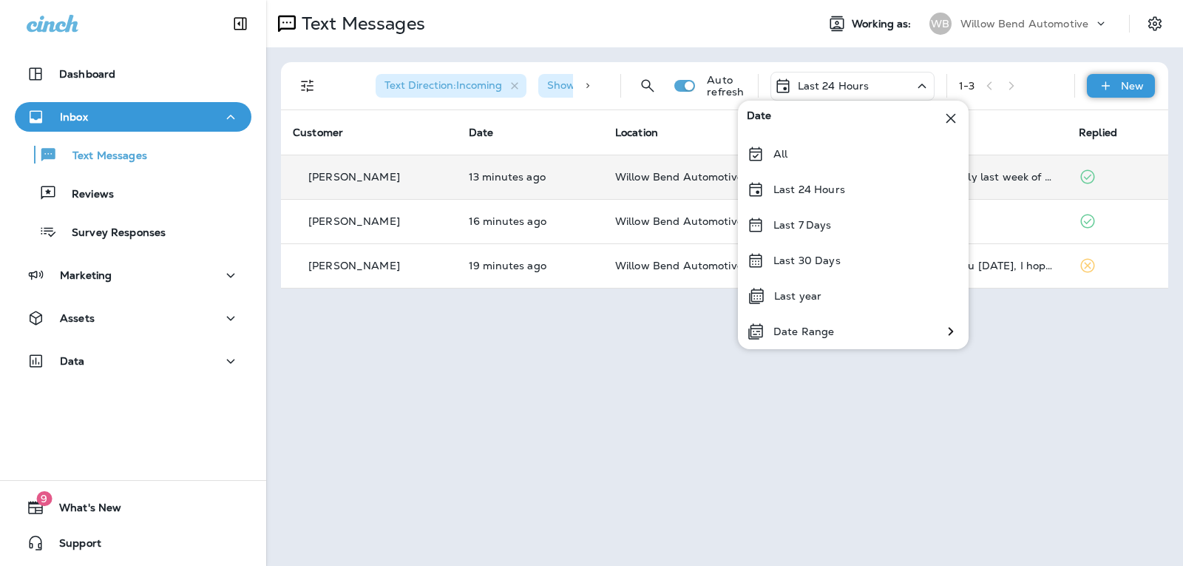
click at [1145, 89] on div "New" at bounding box center [1121, 86] width 68 height 24
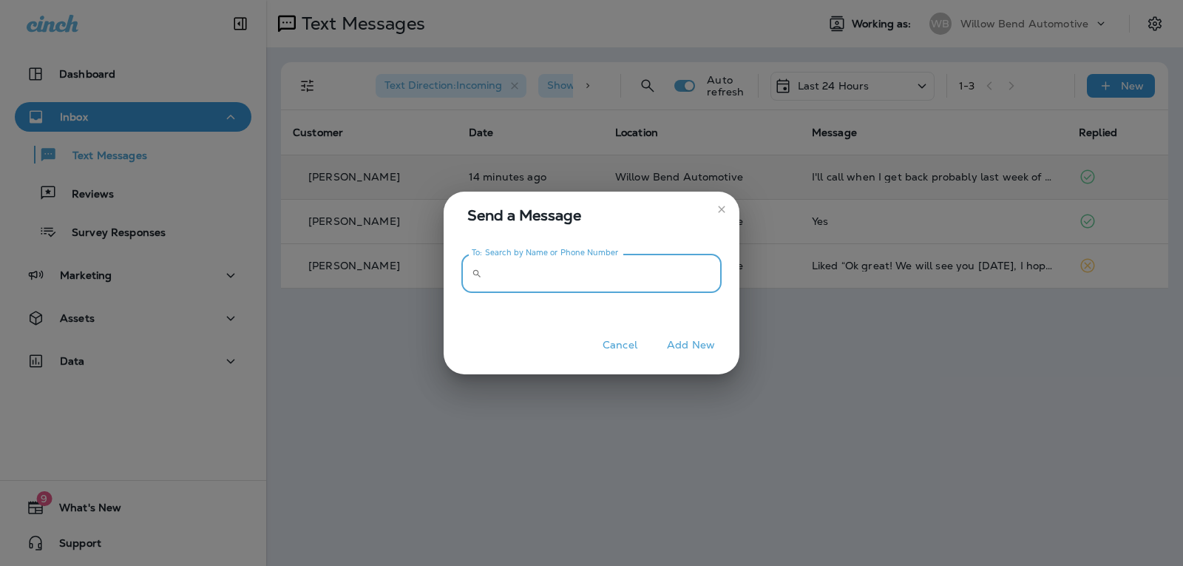
click at [667, 277] on input "To: Search by Name or Phone Number" at bounding box center [605, 273] width 234 height 39
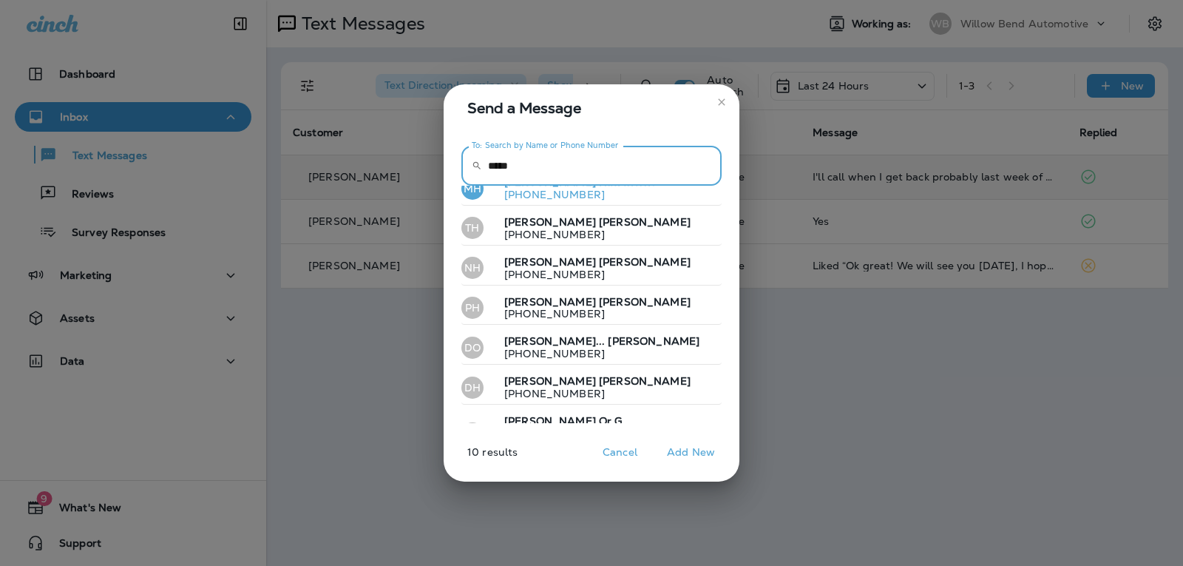
scroll to position [148, 0]
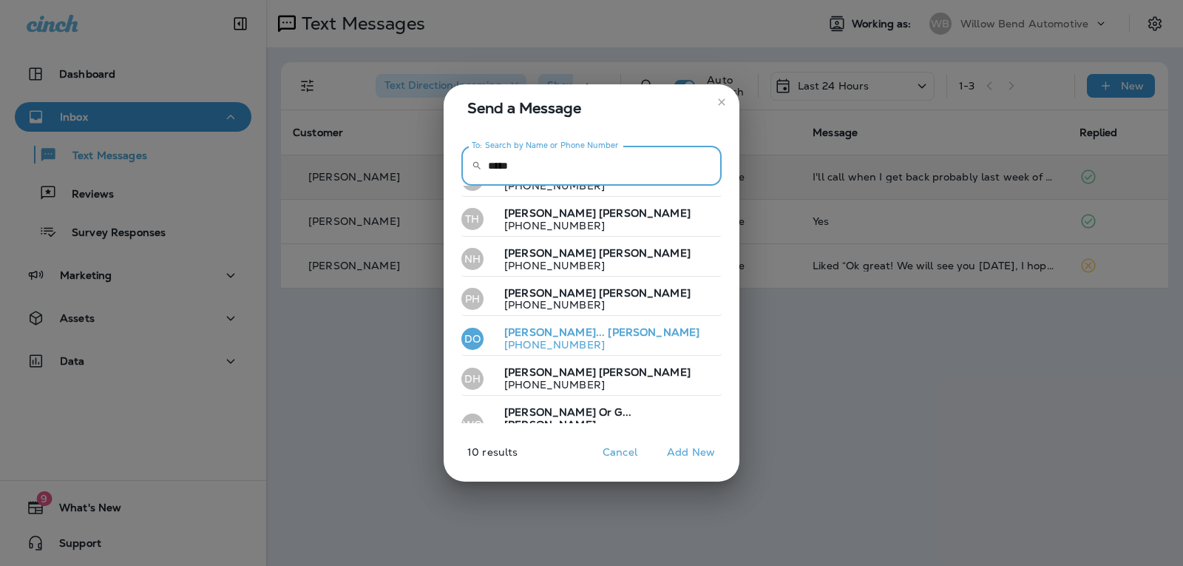
type input "*****"
click at [608, 332] on span "[PERSON_NAME]" at bounding box center [654, 331] width 92 height 13
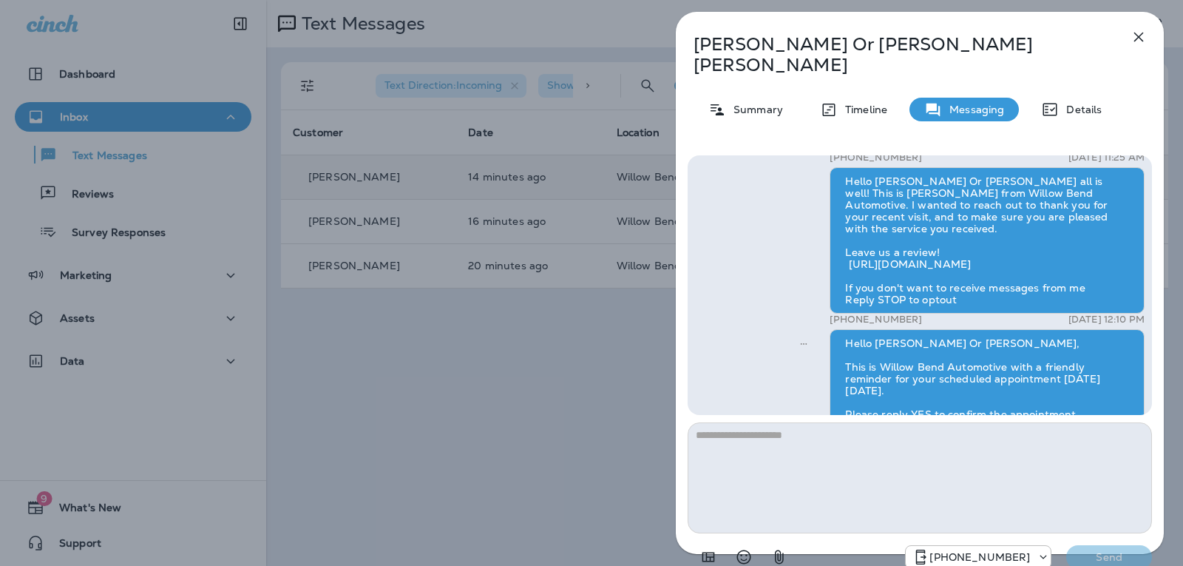
scroll to position [-148, 0]
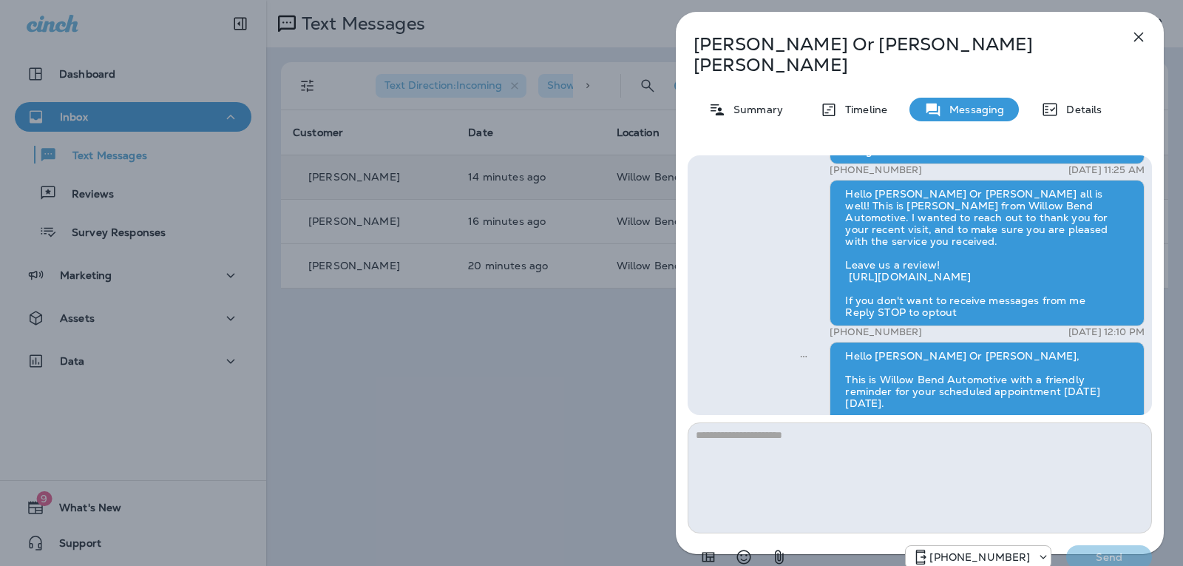
click at [1143, 29] on icon "button" at bounding box center [1139, 37] width 18 height 18
